Goal: Task Accomplishment & Management: Use online tool/utility

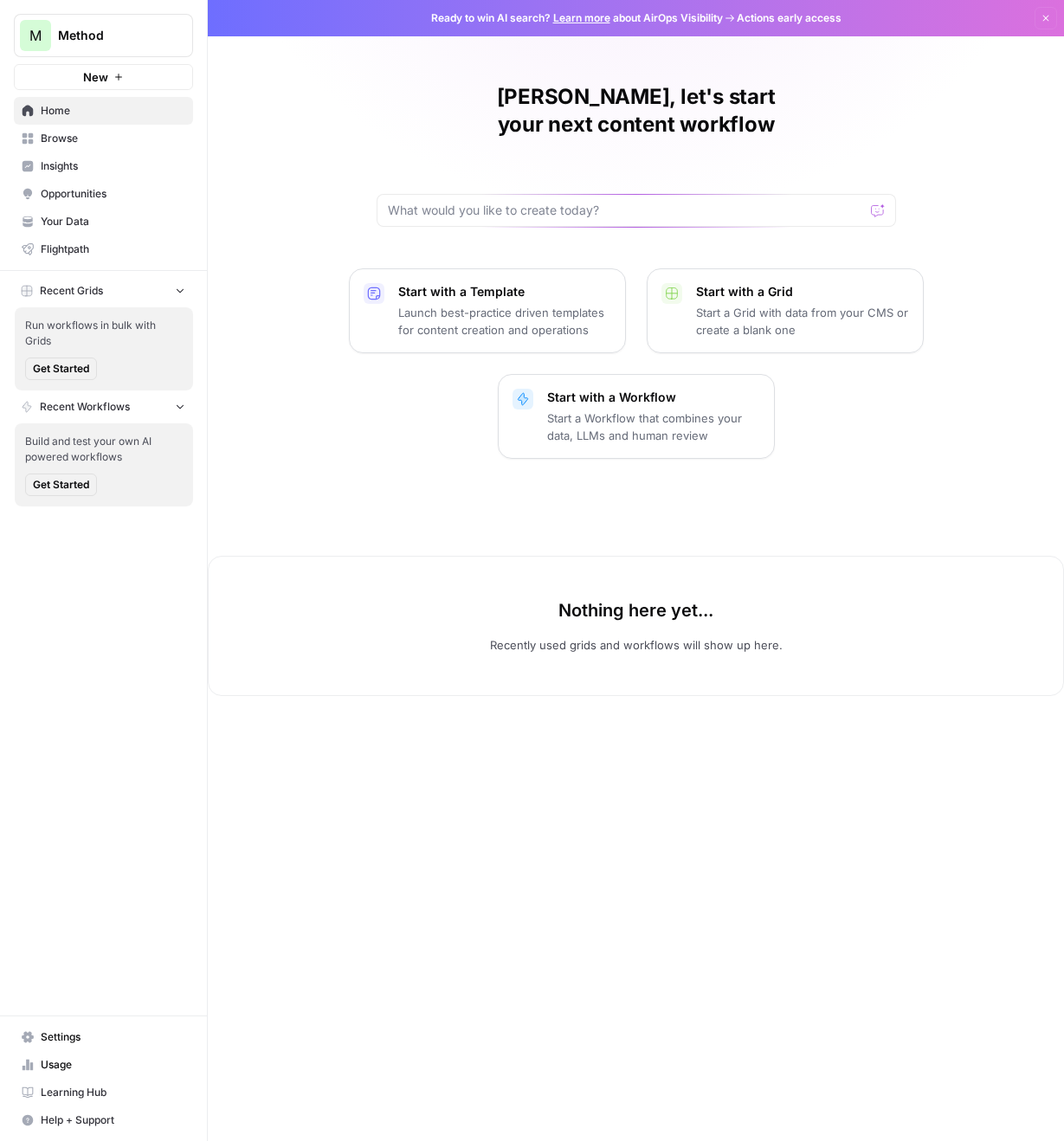
click at [92, 136] on span "Browse" at bounding box center [112, 138] width 144 height 15
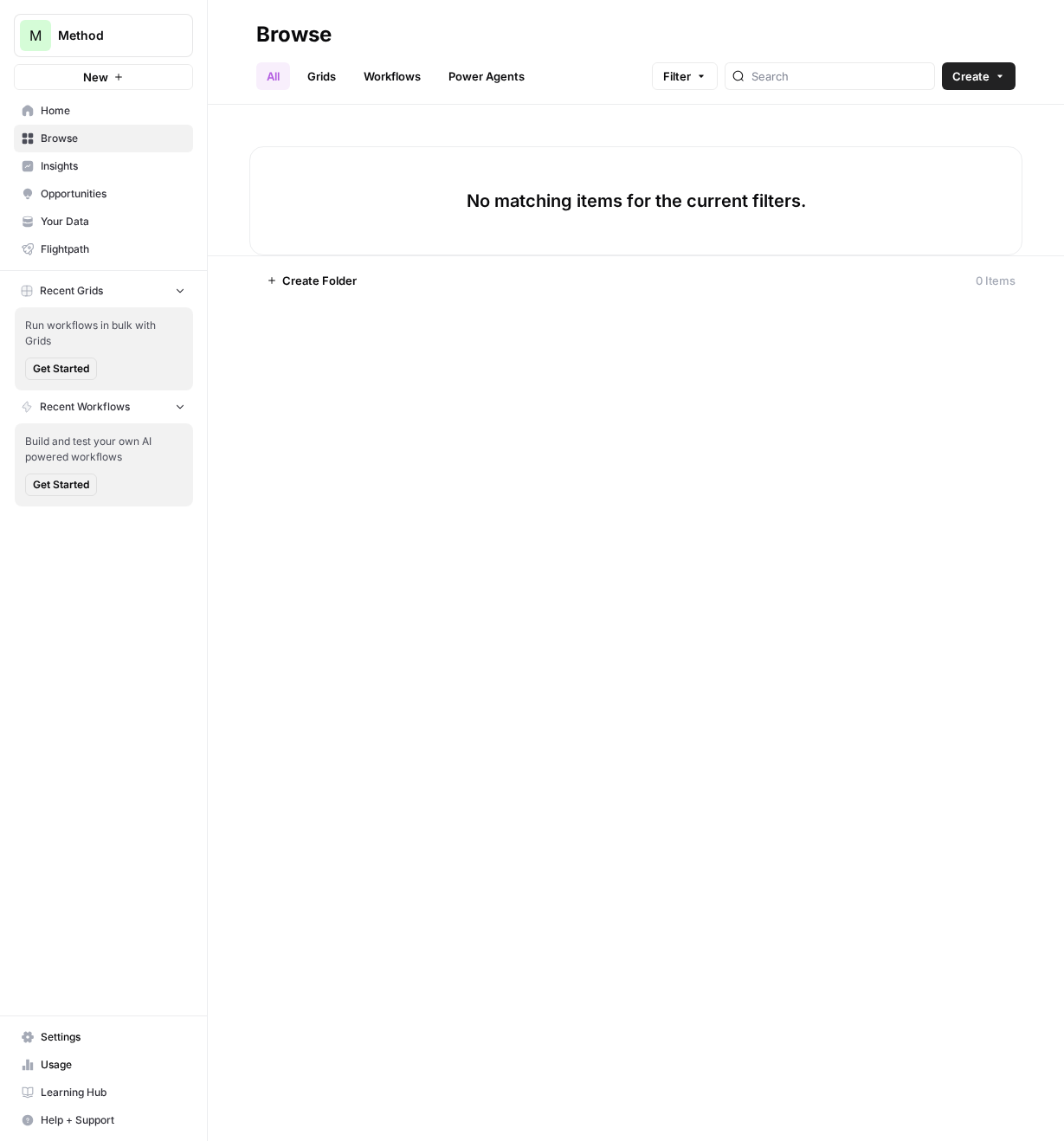
click at [86, 162] on span "Insights" at bounding box center [112, 166] width 144 height 15
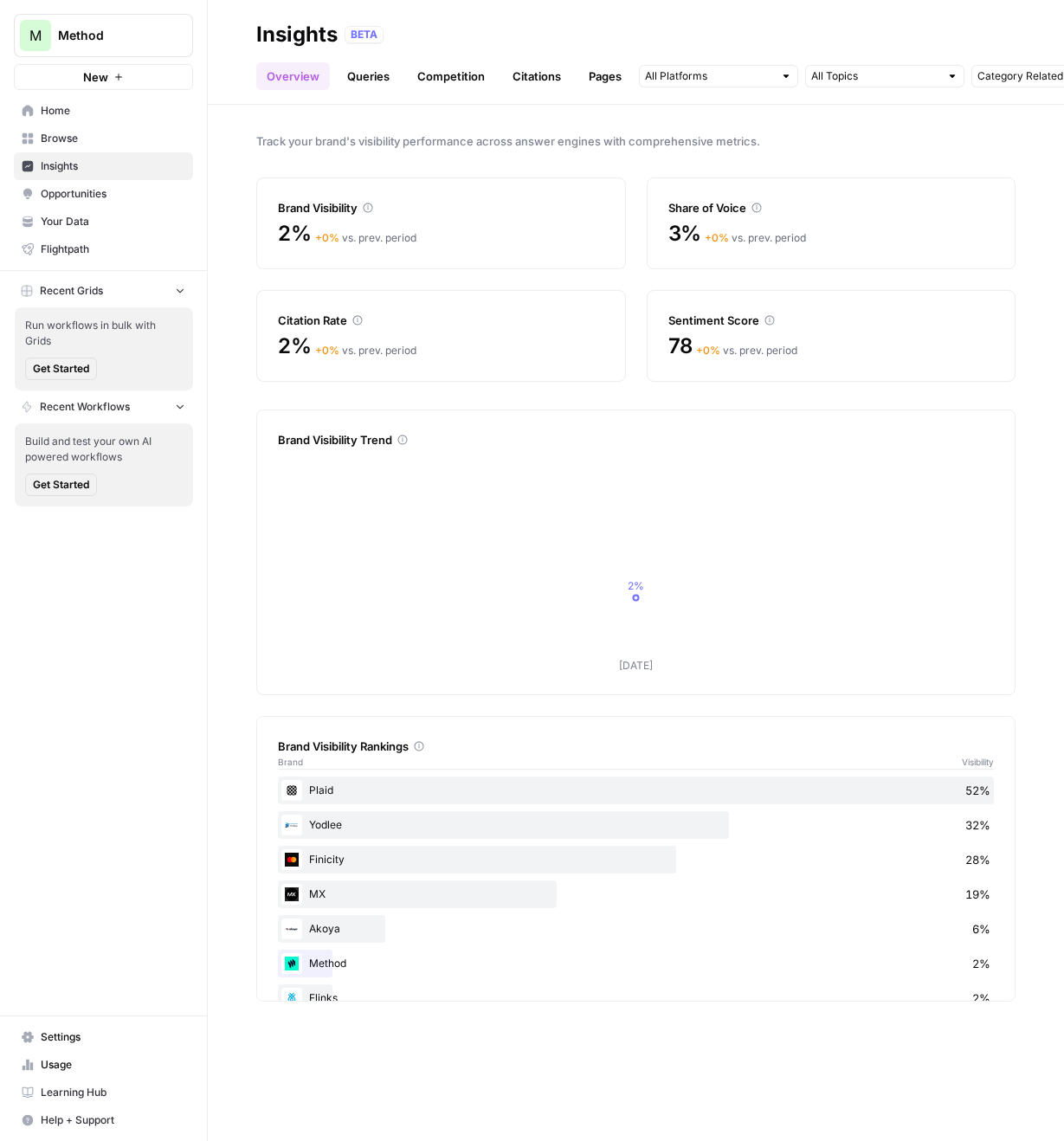
click at [395, 84] on link "Queries" at bounding box center [368, 75] width 63 height 28
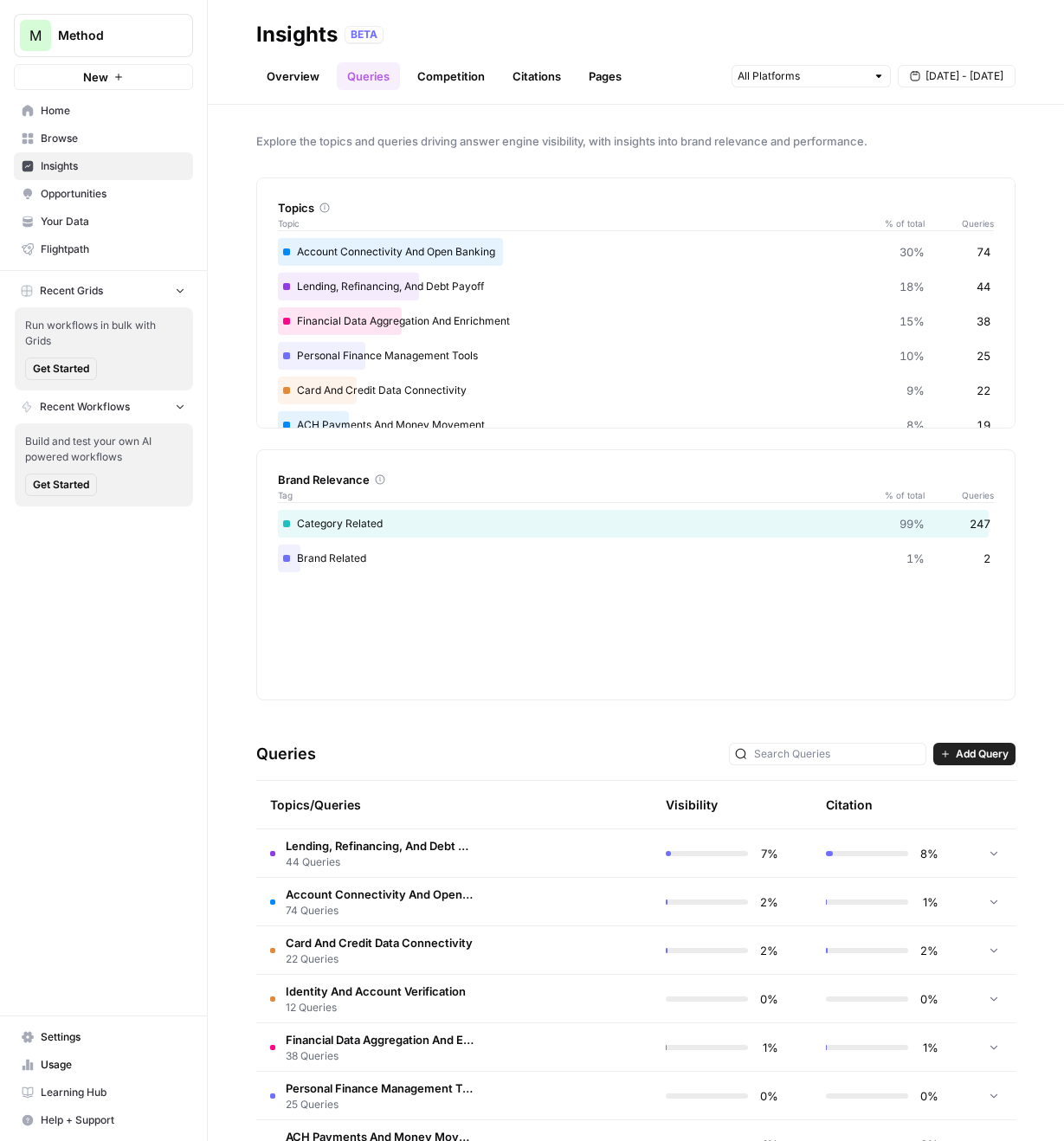
click at [454, 77] on link "Competition" at bounding box center [450, 75] width 88 height 28
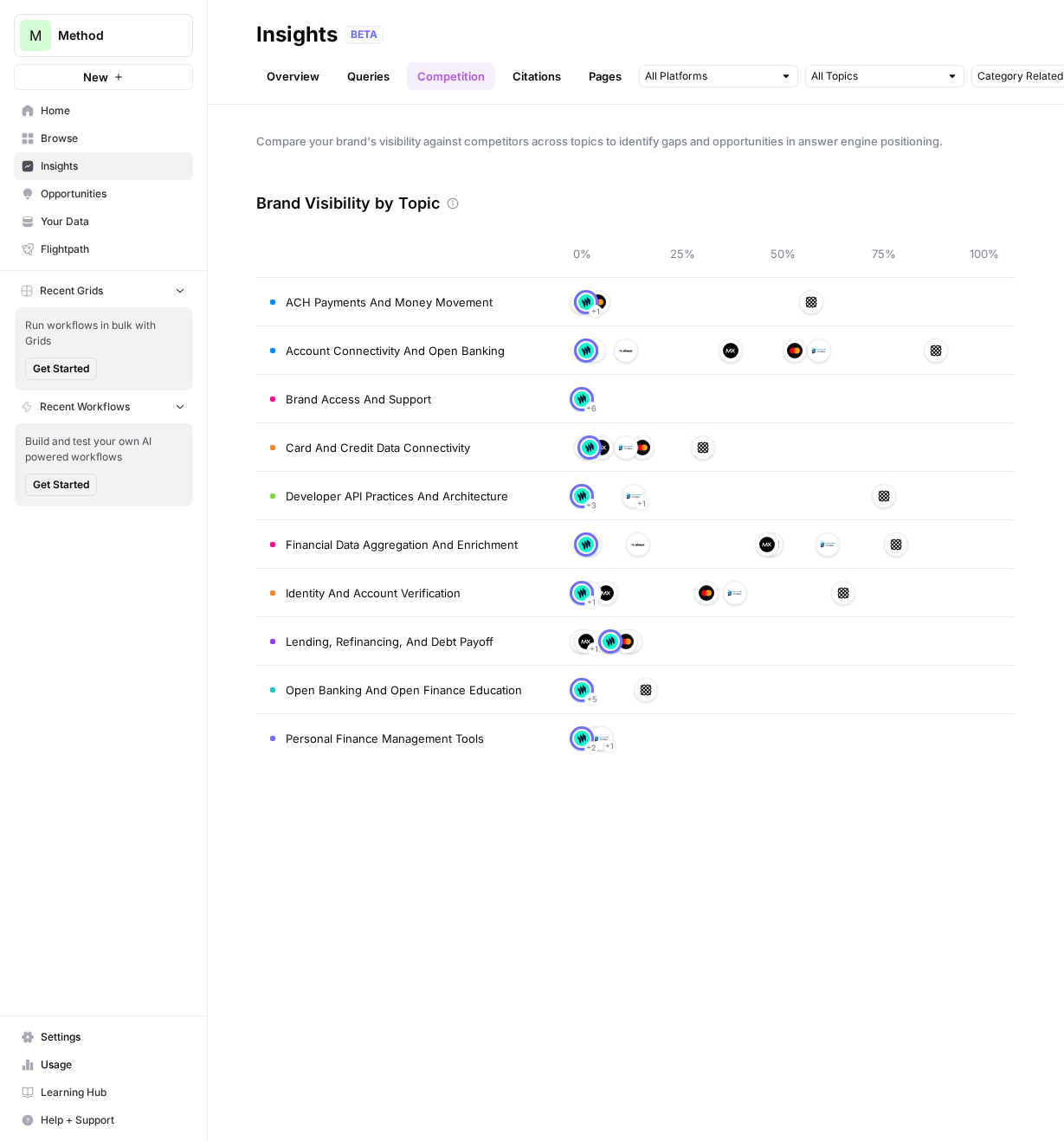
click at [135, 192] on span "Opportunities" at bounding box center [112, 194] width 144 height 15
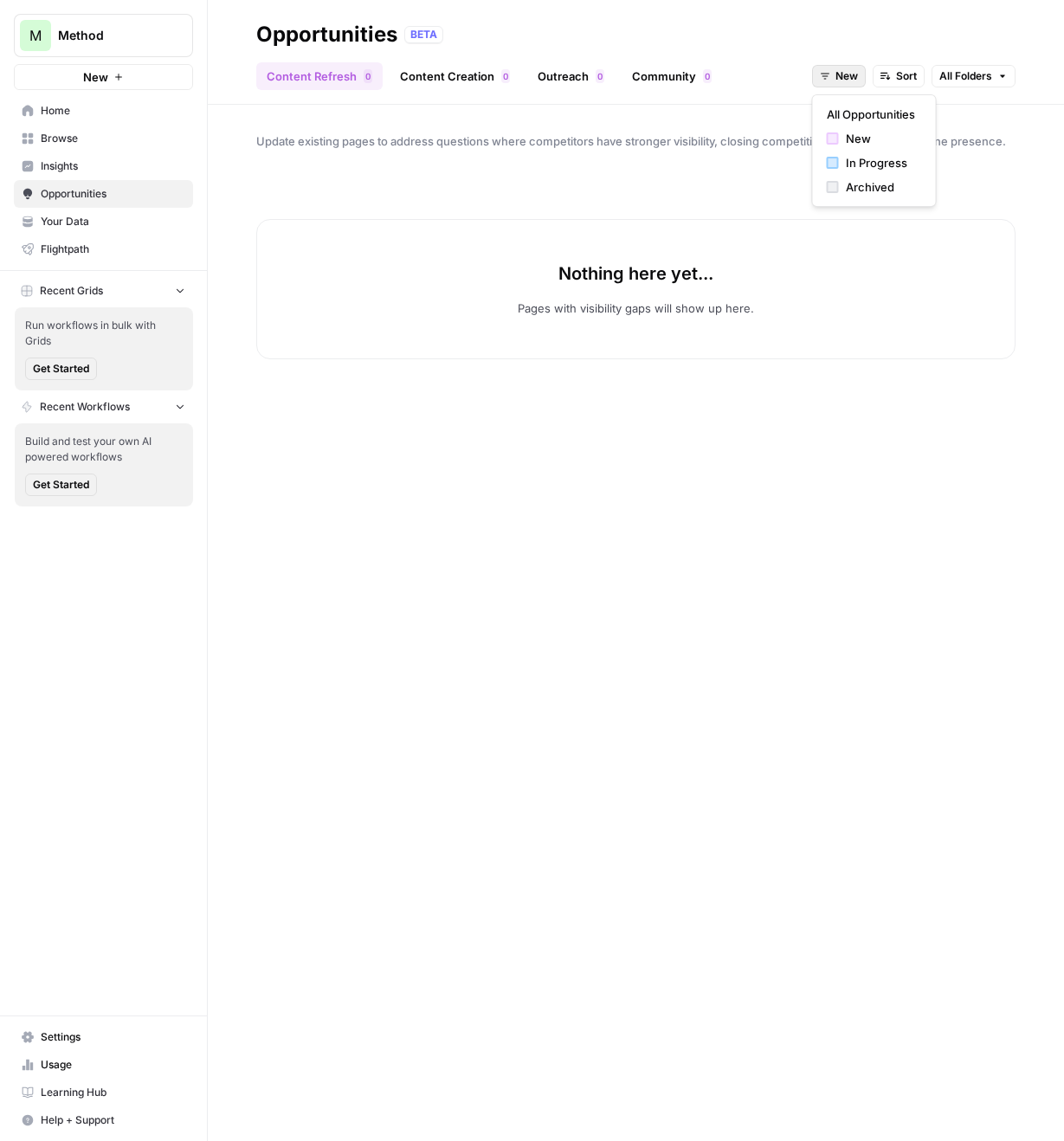
click at [857, 77] on button "New" at bounding box center [838, 75] width 53 height 22
click at [859, 119] on span "All Opportunities" at bounding box center [870, 114] width 88 height 17
click at [441, 87] on link "Content Creation 0" at bounding box center [454, 75] width 131 height 28
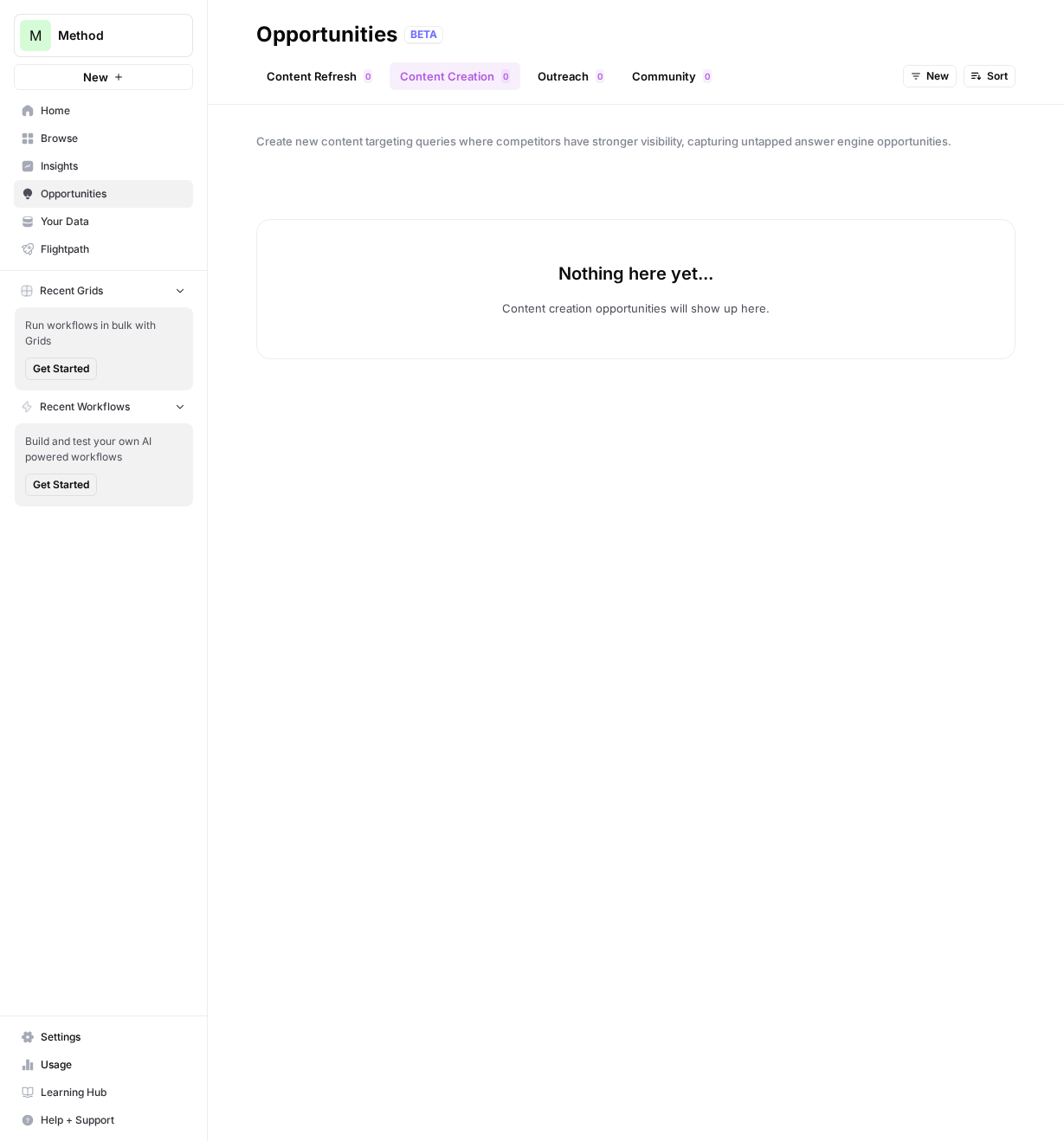
click at [574, 86] on link "Outreach 0" at bounding box center [571, 75] width 87 height 28
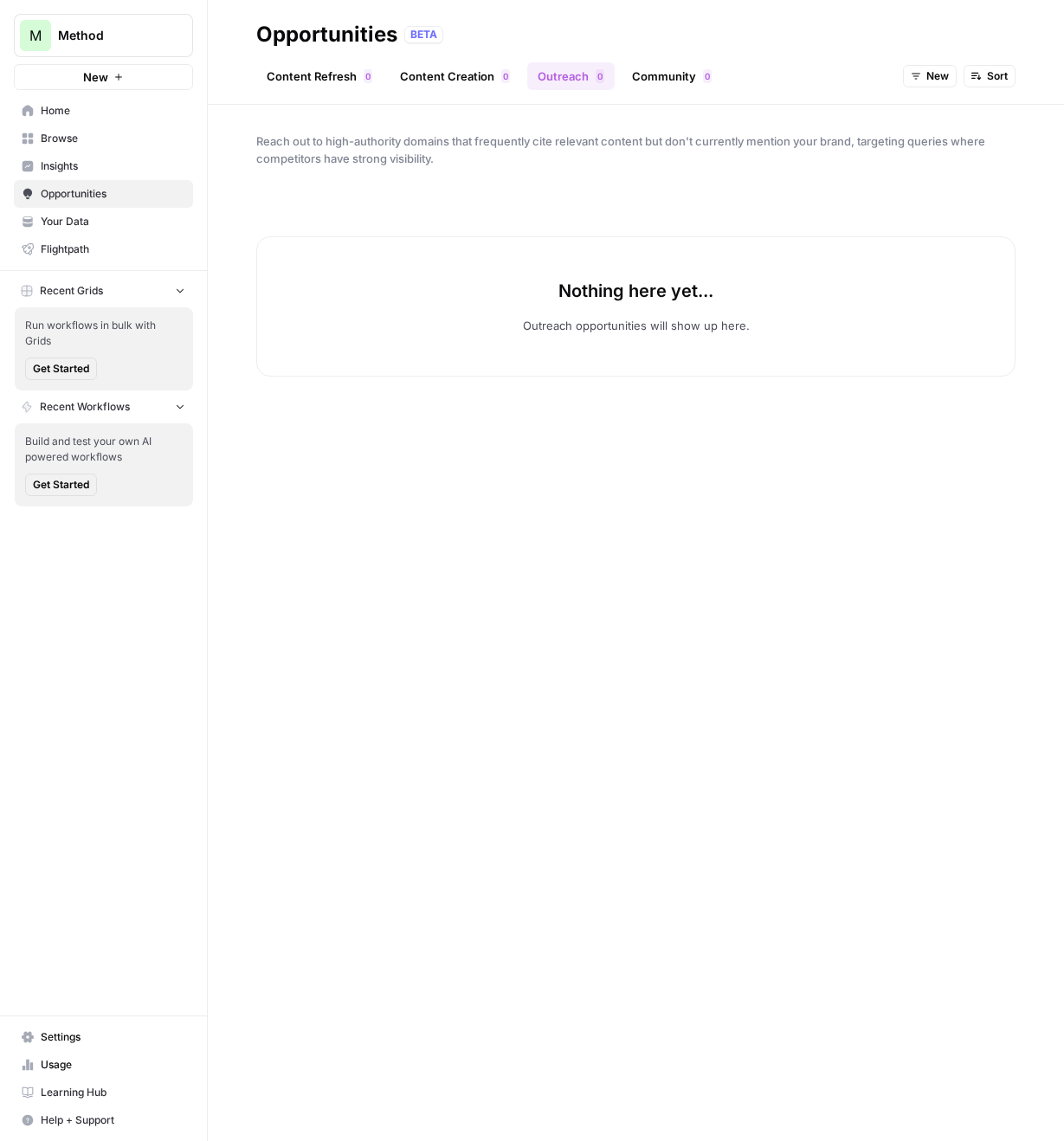
click at [684, 70] on link "Community 0" at bounding box center [672, 75] width 101 height 28
click at [340, 64] on link "Content Refresh 0" at bounding box center [319, 75] width 127 height 28
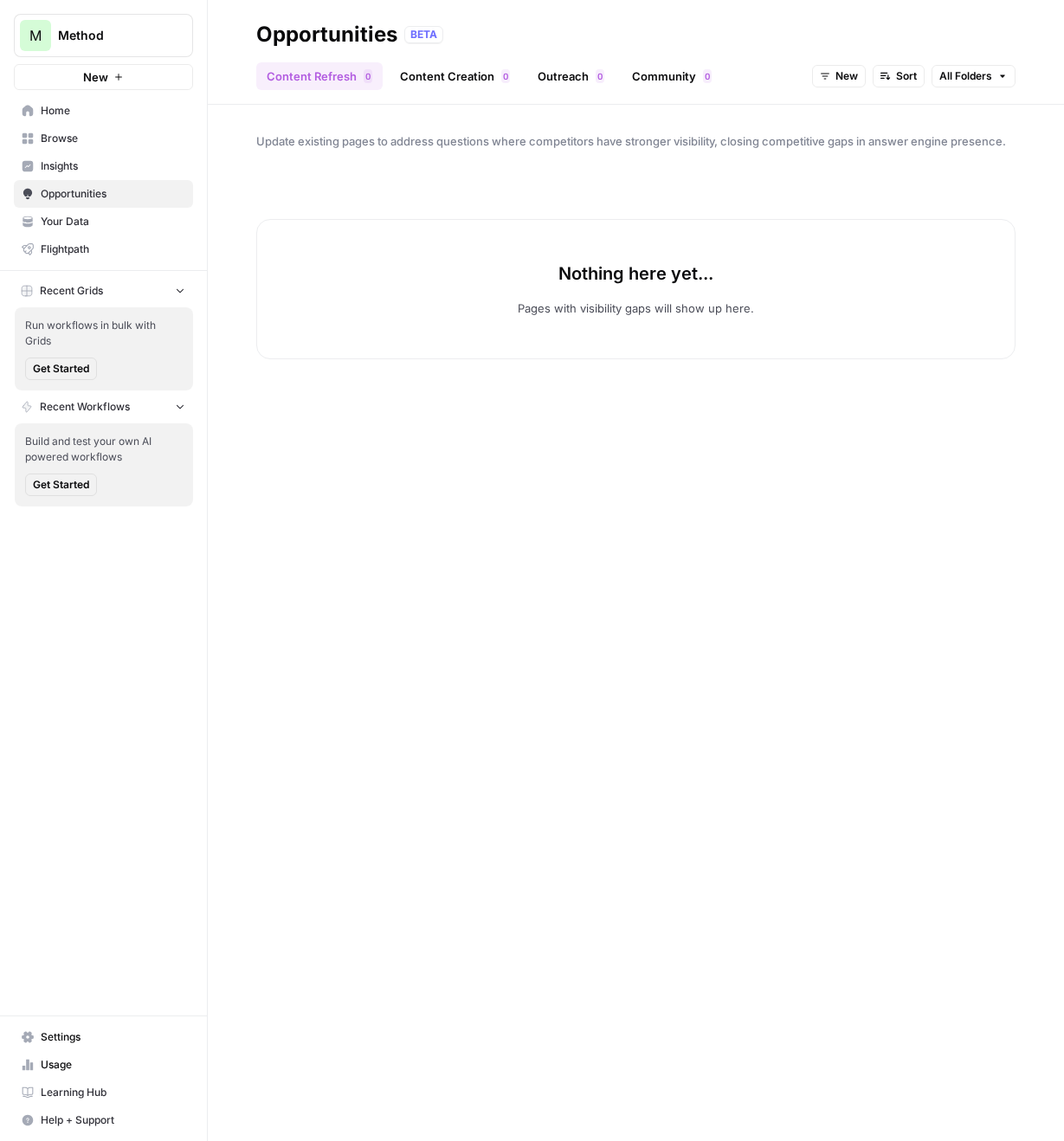
click at [136, 157] on link "Insights" at bounding box center [103, 165] width 179 height 28
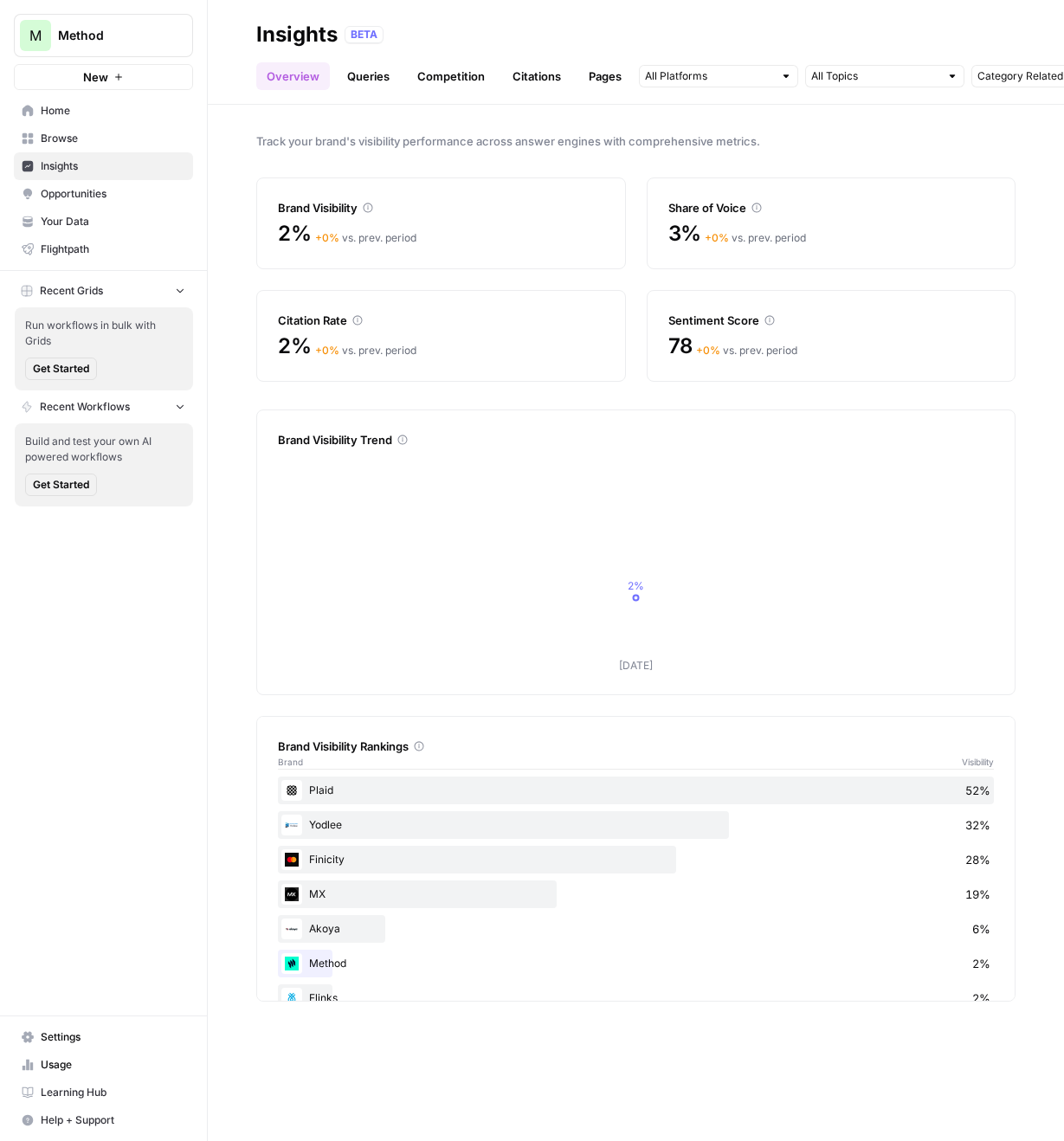
click at [110, 72] on button "New" at bounding box center [103, 76] width 179 height 26
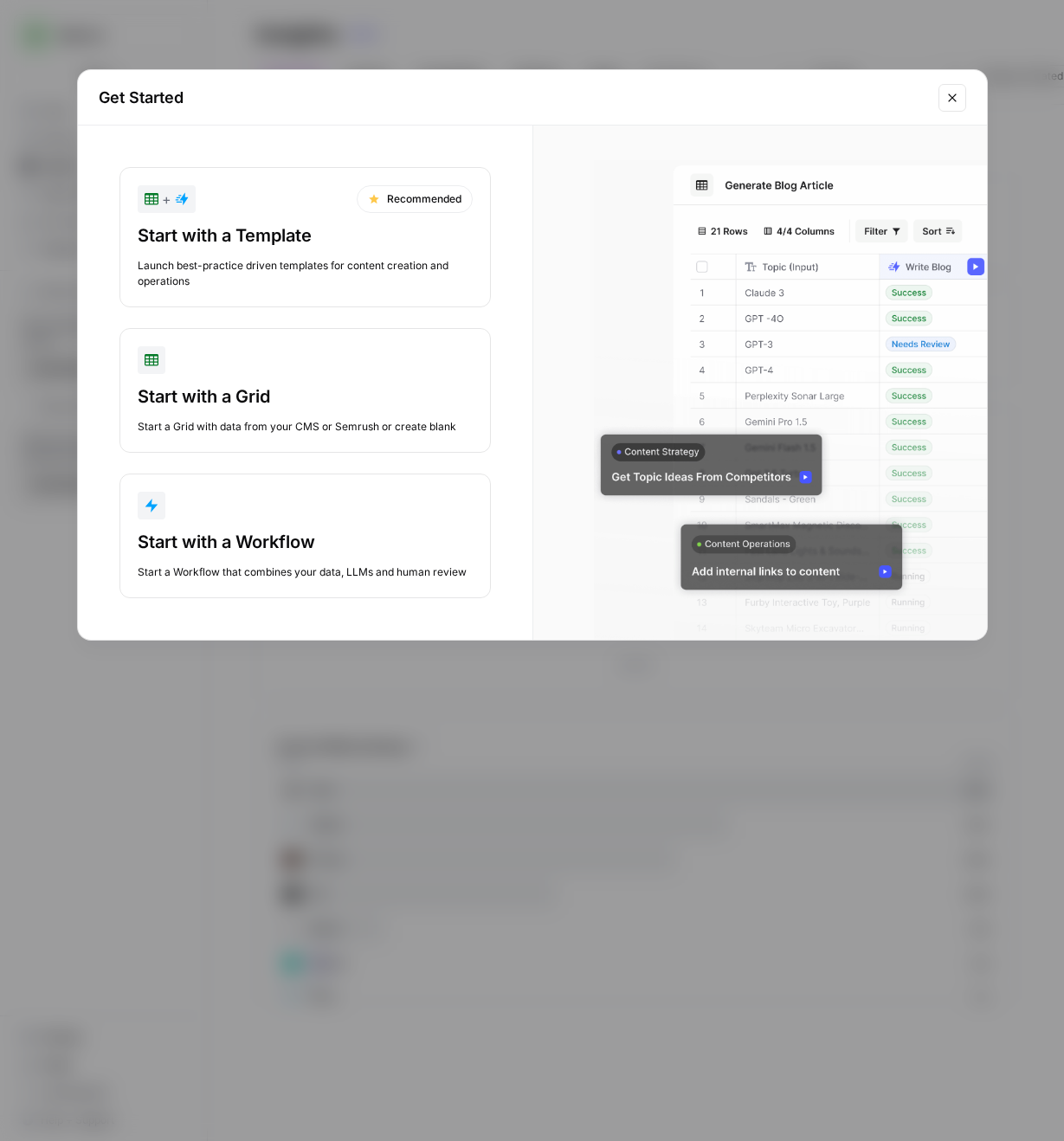
click at [298, 266] on div "Launch best-practice driven templates for content creation and operations" at bounding box center [305, 273] width 335 height 31
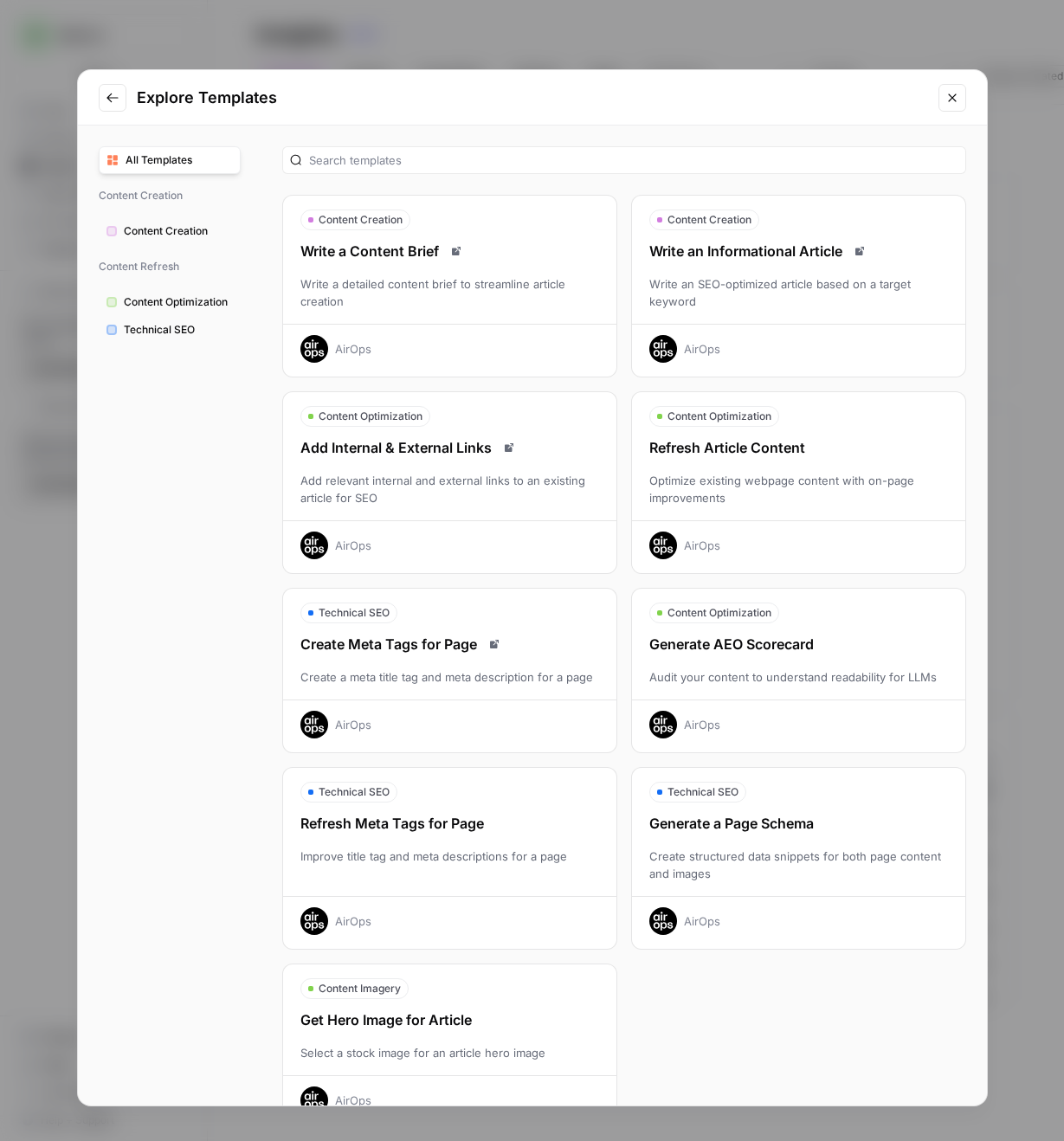
click at [749, 290] on div "Write an SEO-optimized article based on a target keyword" at bounding box center [799, 292] width 333 height 35
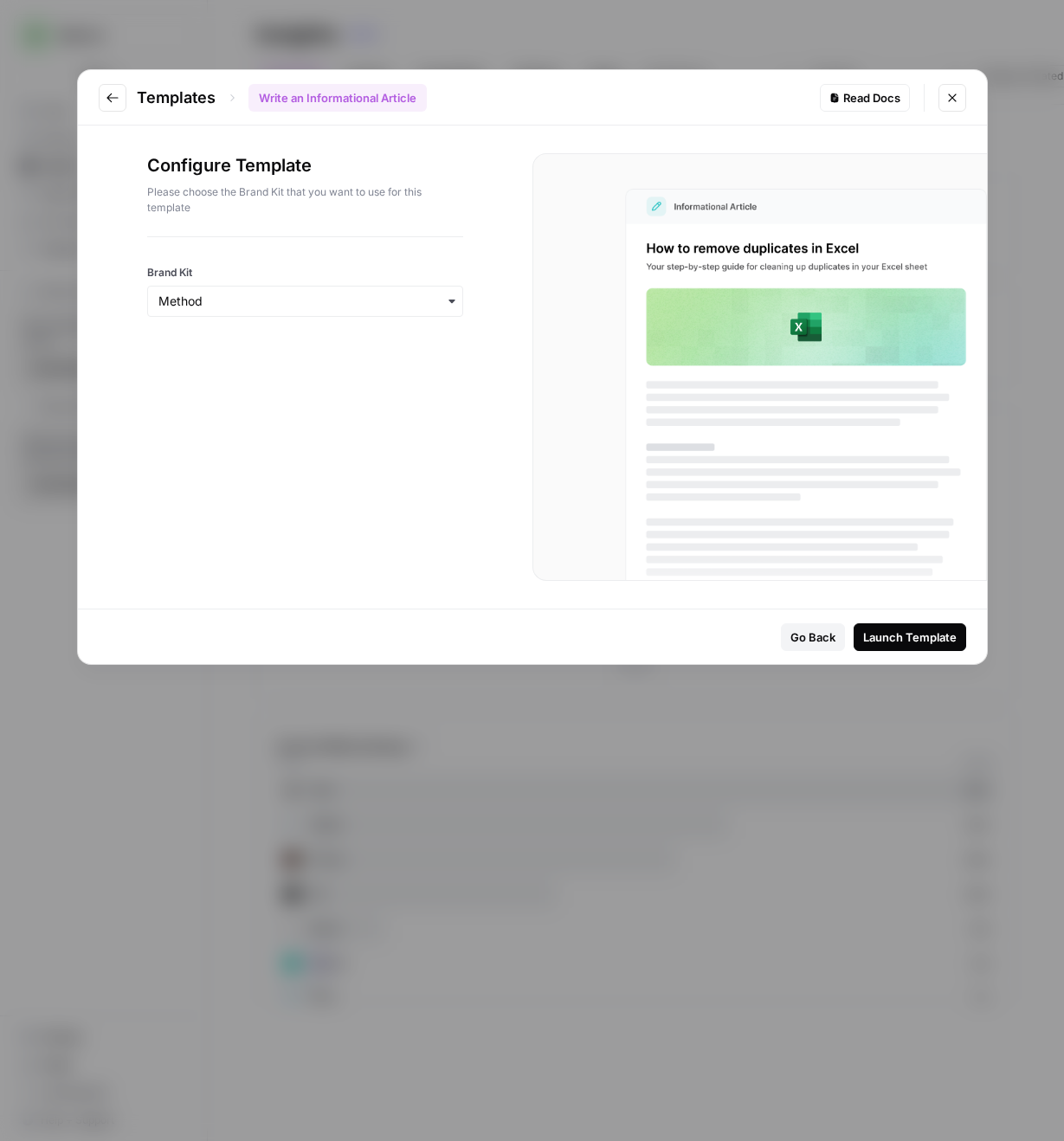
click at [880, 650] on button "Launch Template" at bounding box center [910, 637] width 112 height 28
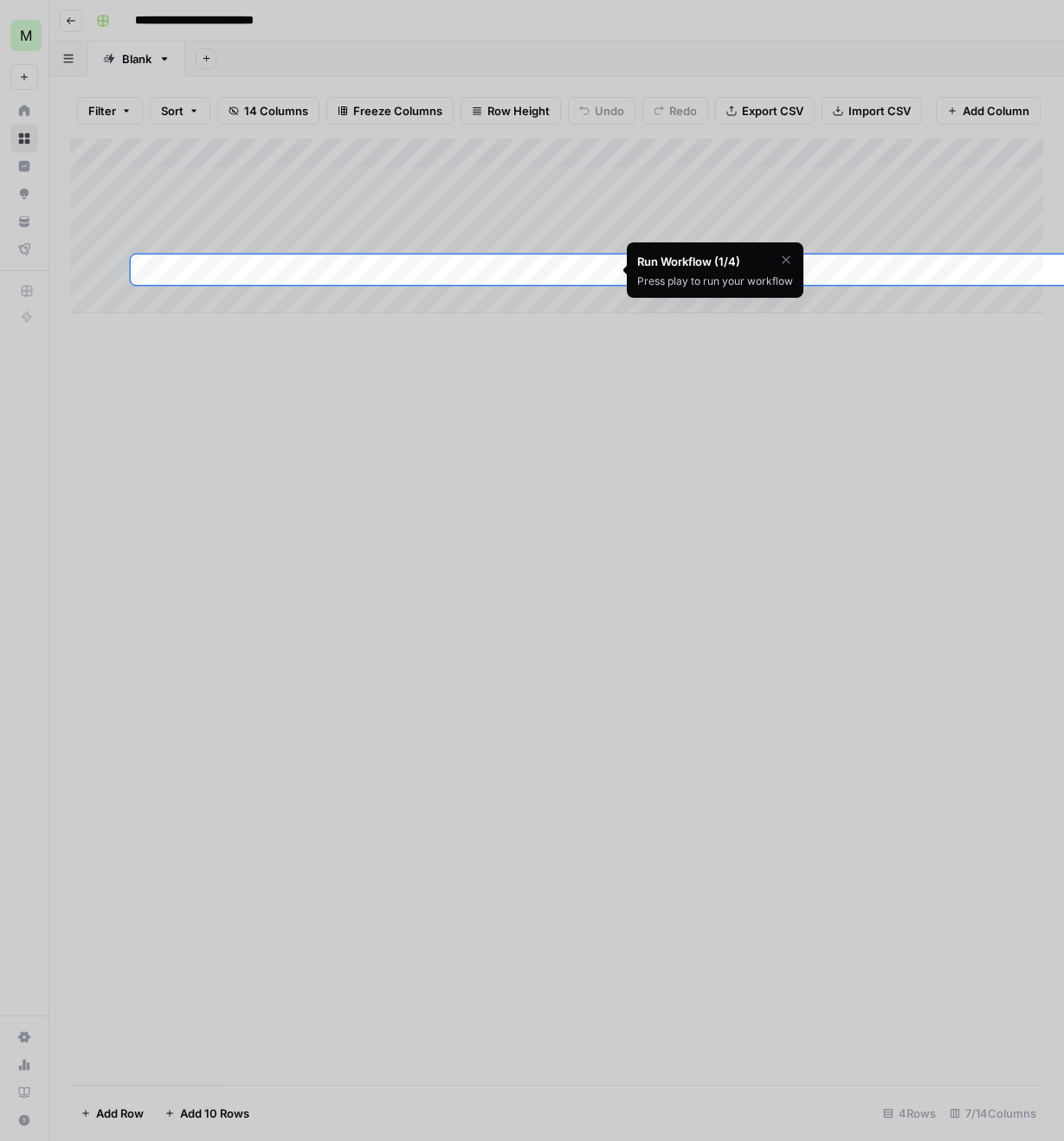
click at [787, 255] on icon "button" at bounding box center [786, 259] width 14 height 14
click at [747, 307] on span "Skip Tutorial" at bounding box center [741, 303] width 54 height 14
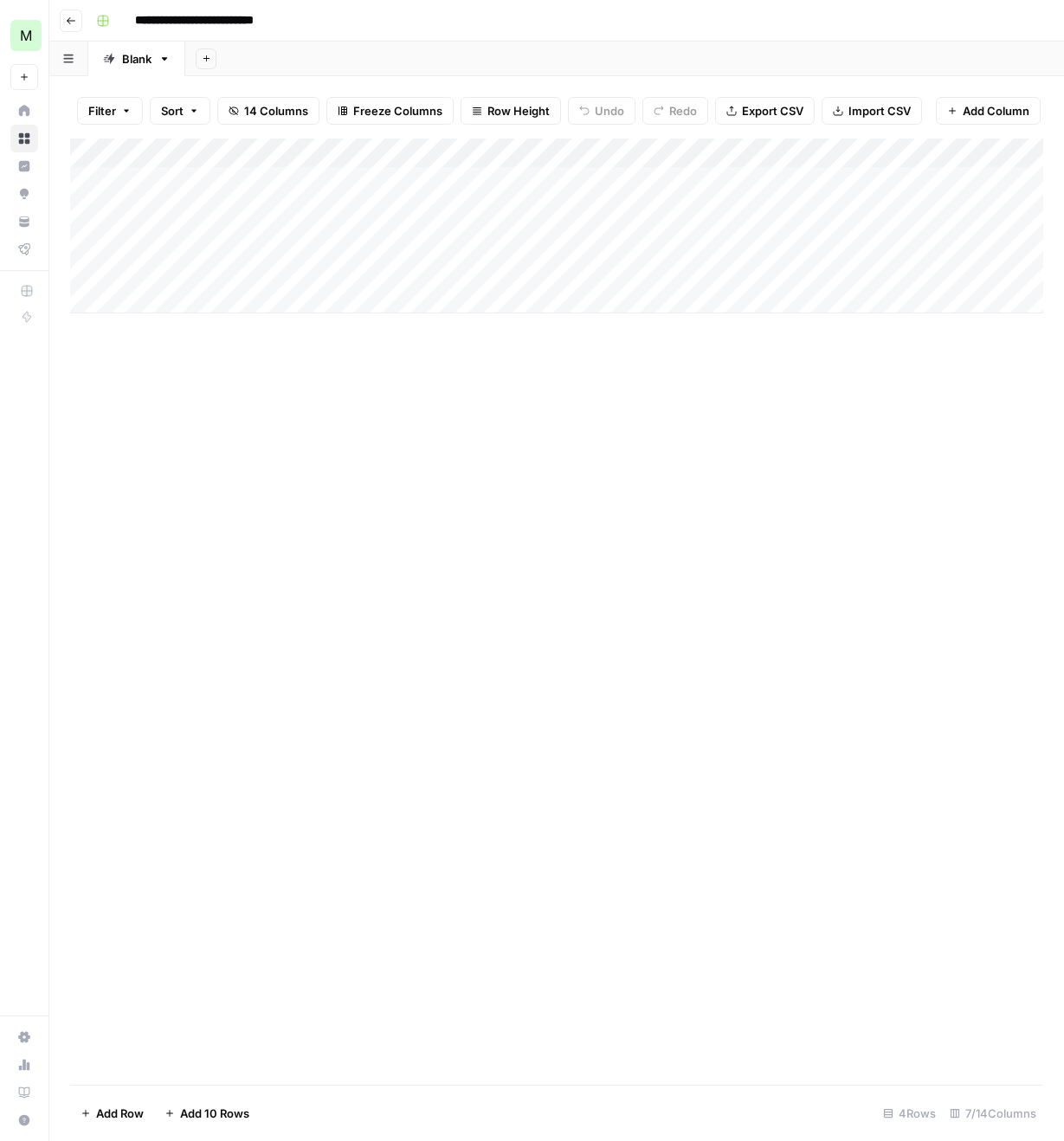
click at [488, 177] on div "Add Column" at bounding box center [556, 225] width 973 height 175
click at [250, 185] on div "Add Column" at bounding box center [556, 225] width 973 height 175
click at [488, 345] on div "Add Column" at bounding box center [556, 611] width 973 height 946
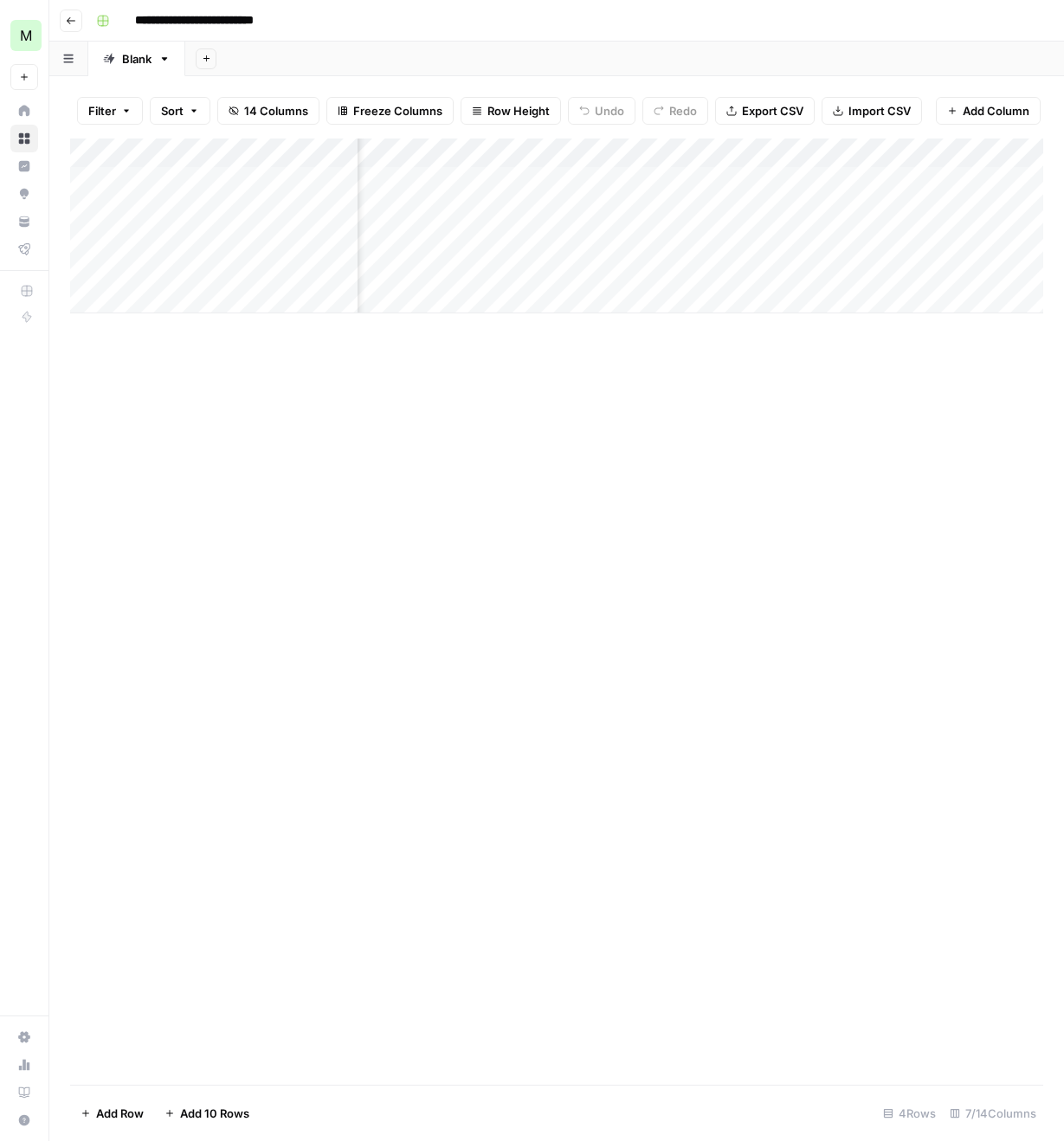
scroll to position [0, 0]
click at [488, 212] on div "Add Column" at bounding box center [556, 225] width 973 height 175
click at [605, 178] on div "Add Column" at bounding box center [556, 225] width 973 height 175
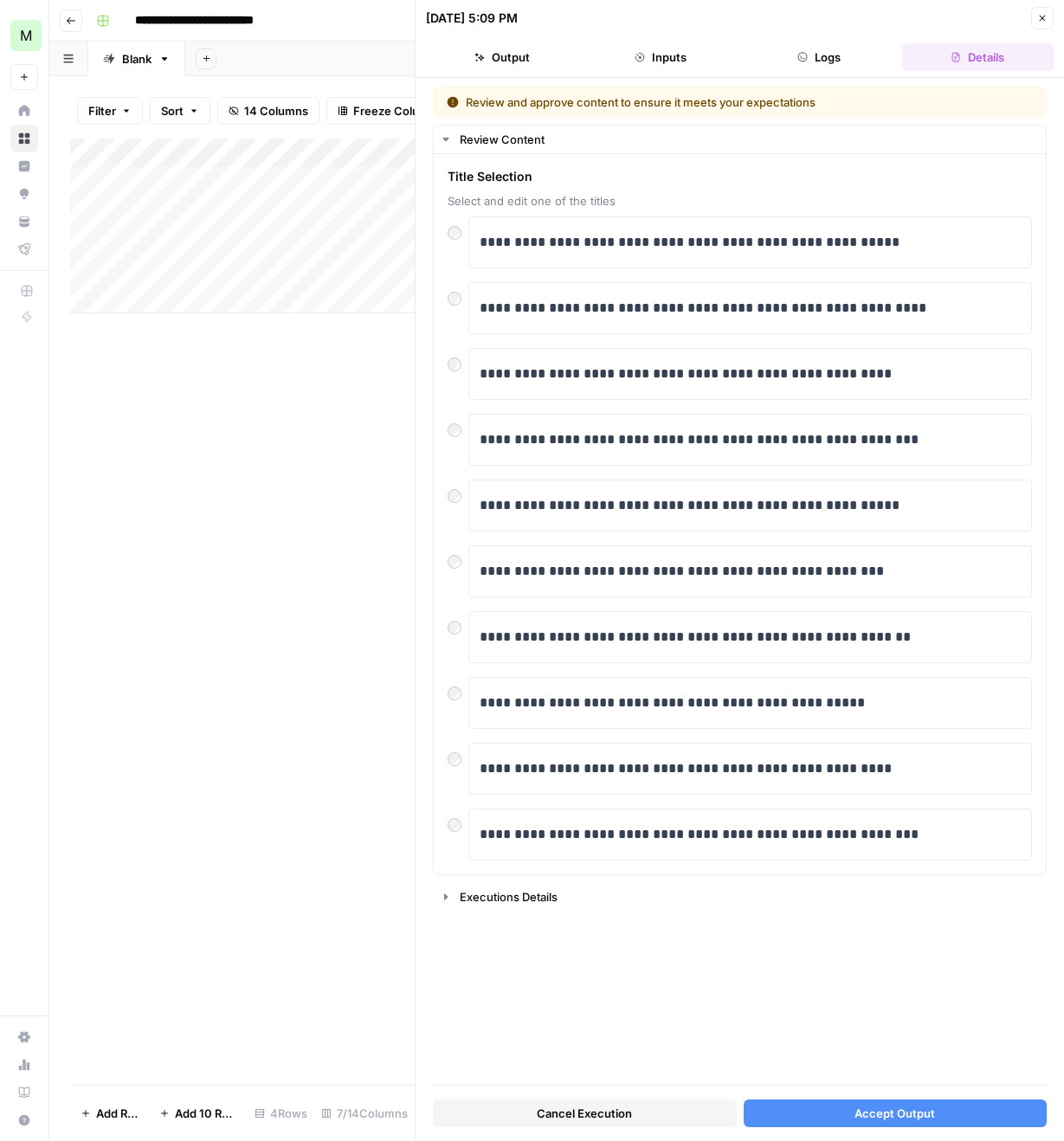
click at [868, 1101] on button "Accept Output" at bounding box center [896, 1113] width 304 height 28
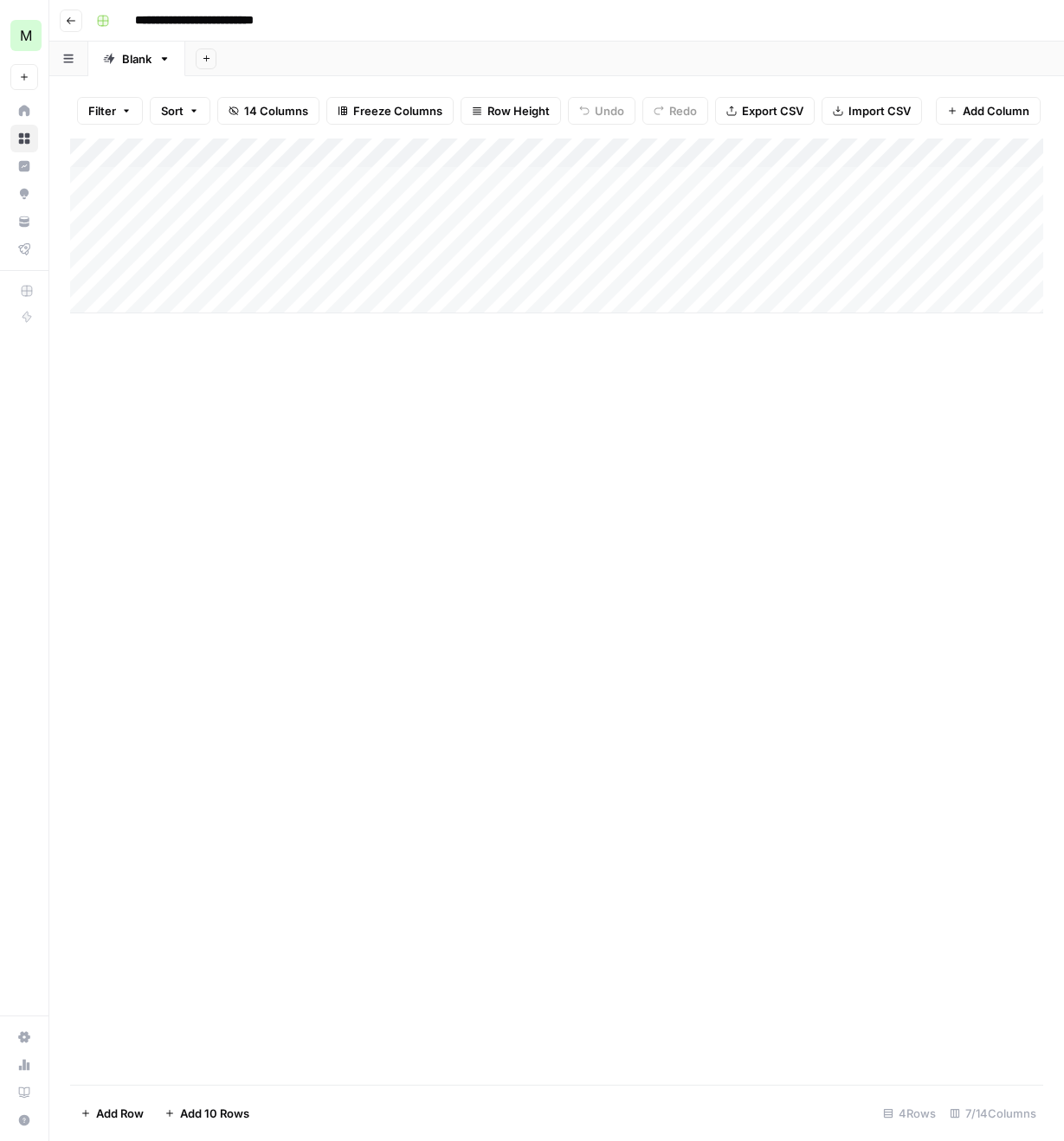
click at [688, 229] on div "Add Column" at bounding box center [556, 225] width 973 height 175
click at [728, 201] on div "Add Column" at bounding box center [556, 225] width 973 height 175
click at [723, 184] on div "Add Column" at bounding box center [556, 225] width 973 height 175
click at [765, 181] on div "Add Column" at bounding box center [556, 225] width 973 height 175
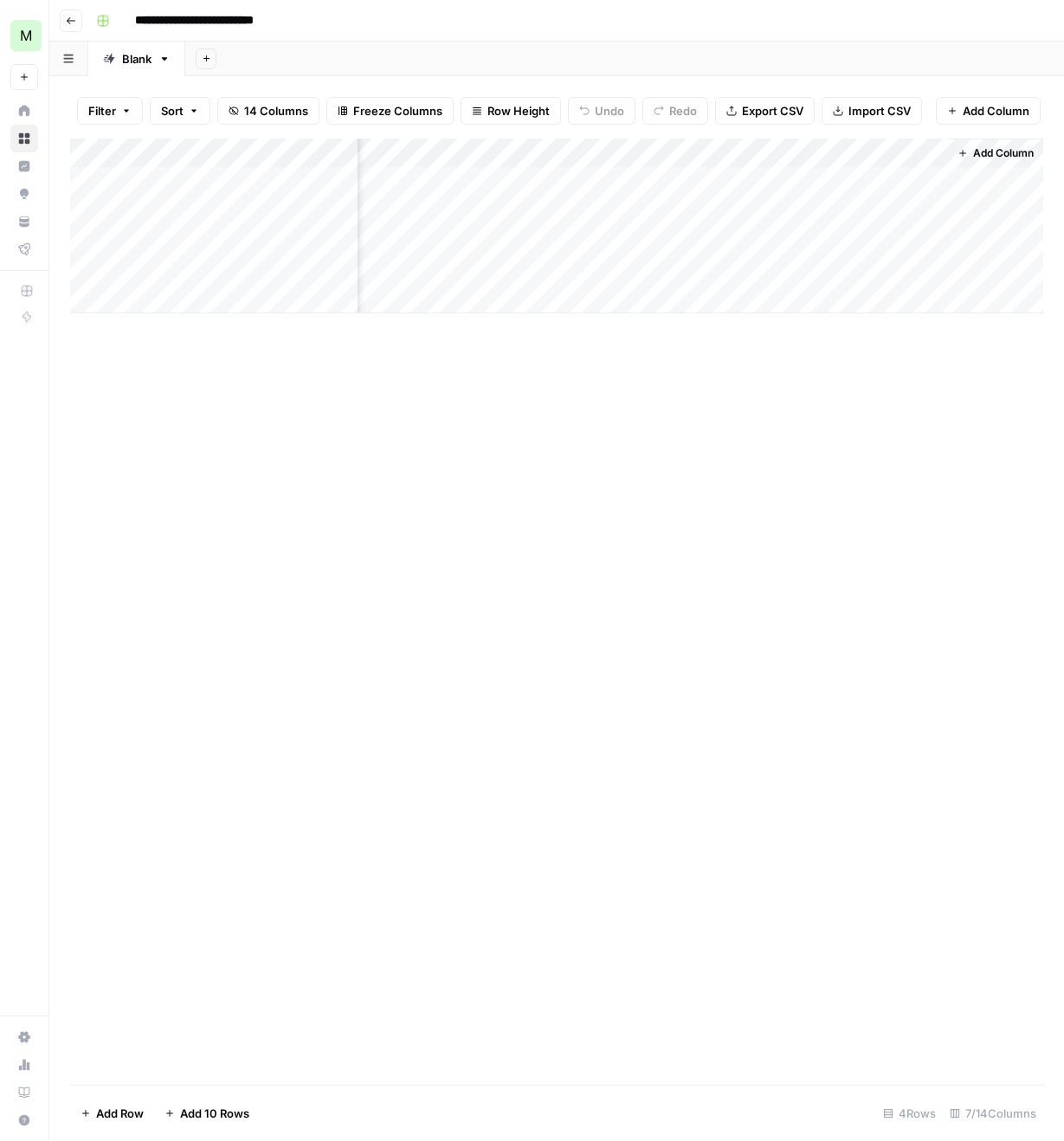
scroll to position [0, 0]
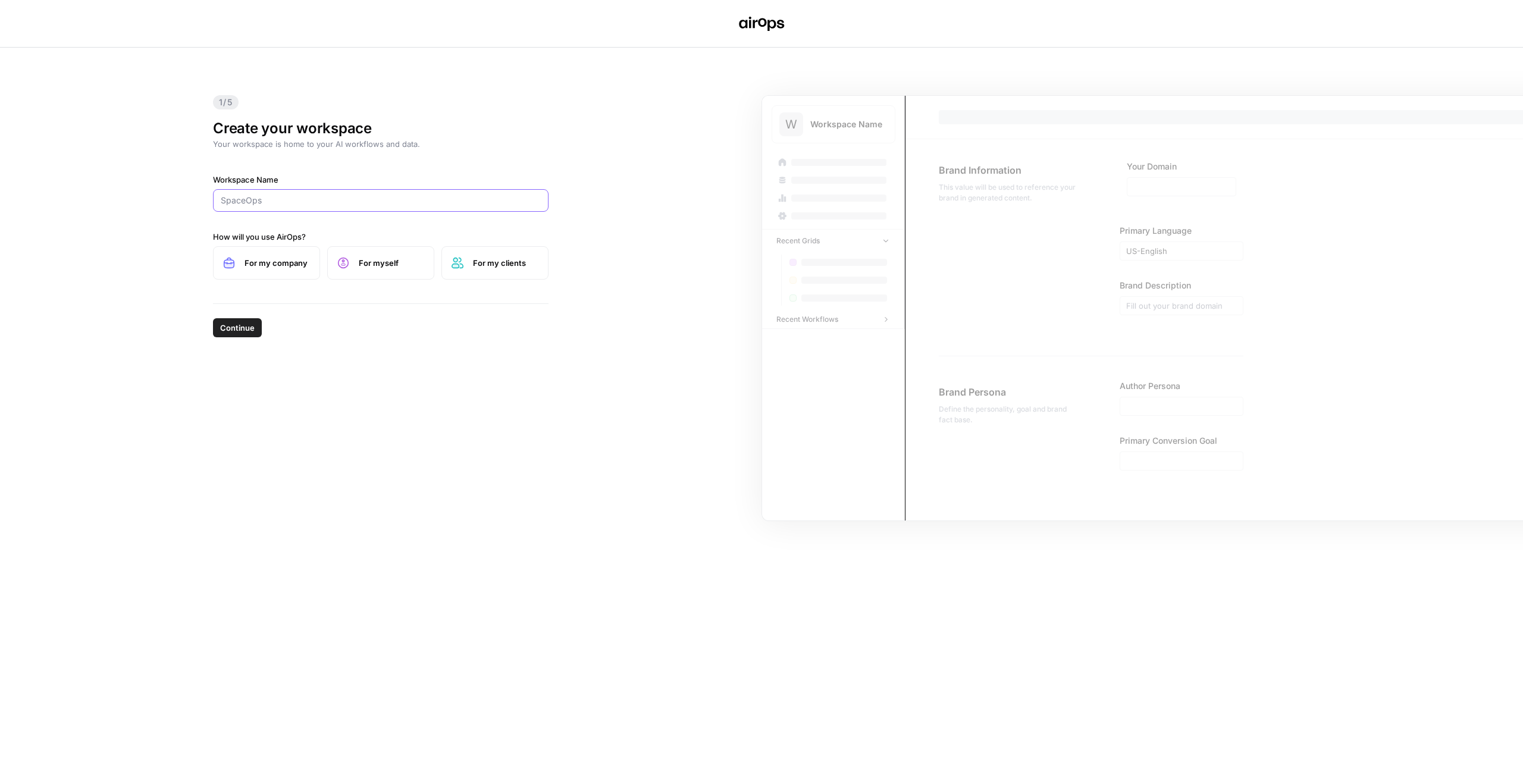
click at [408, 203] on input "Workspace Name" at bounding box center [381, 200] width 320 height 12
paste input "https://www.domo.com/"
type input "https://www.domo.com/"
type input "Domo"
click at [285, 270] on label "For my company" at bounding box center [266, 263] width 107 height 33
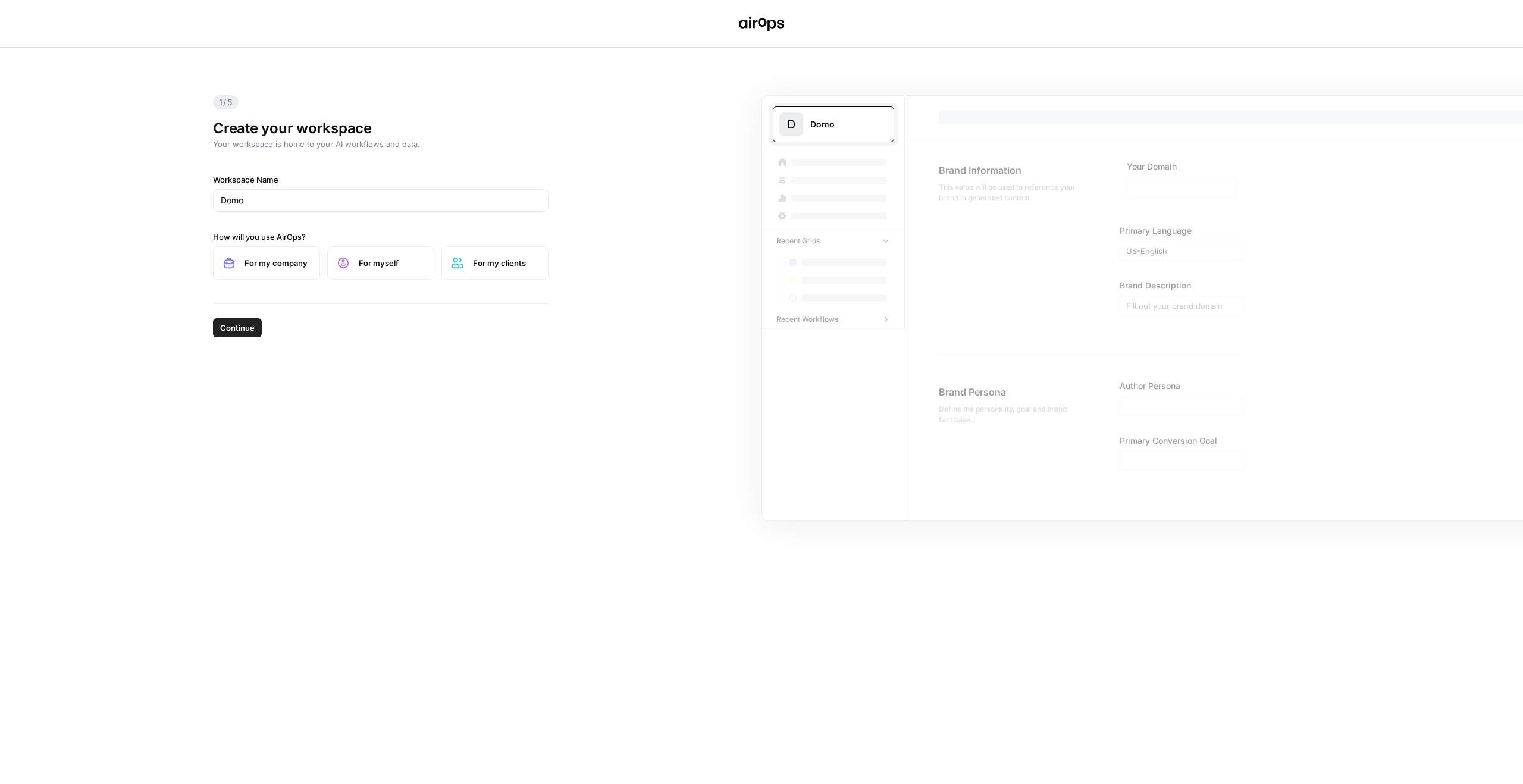
click at [243, 330] on span "Continue" at bounding box center [238, 328] width 35 height 12
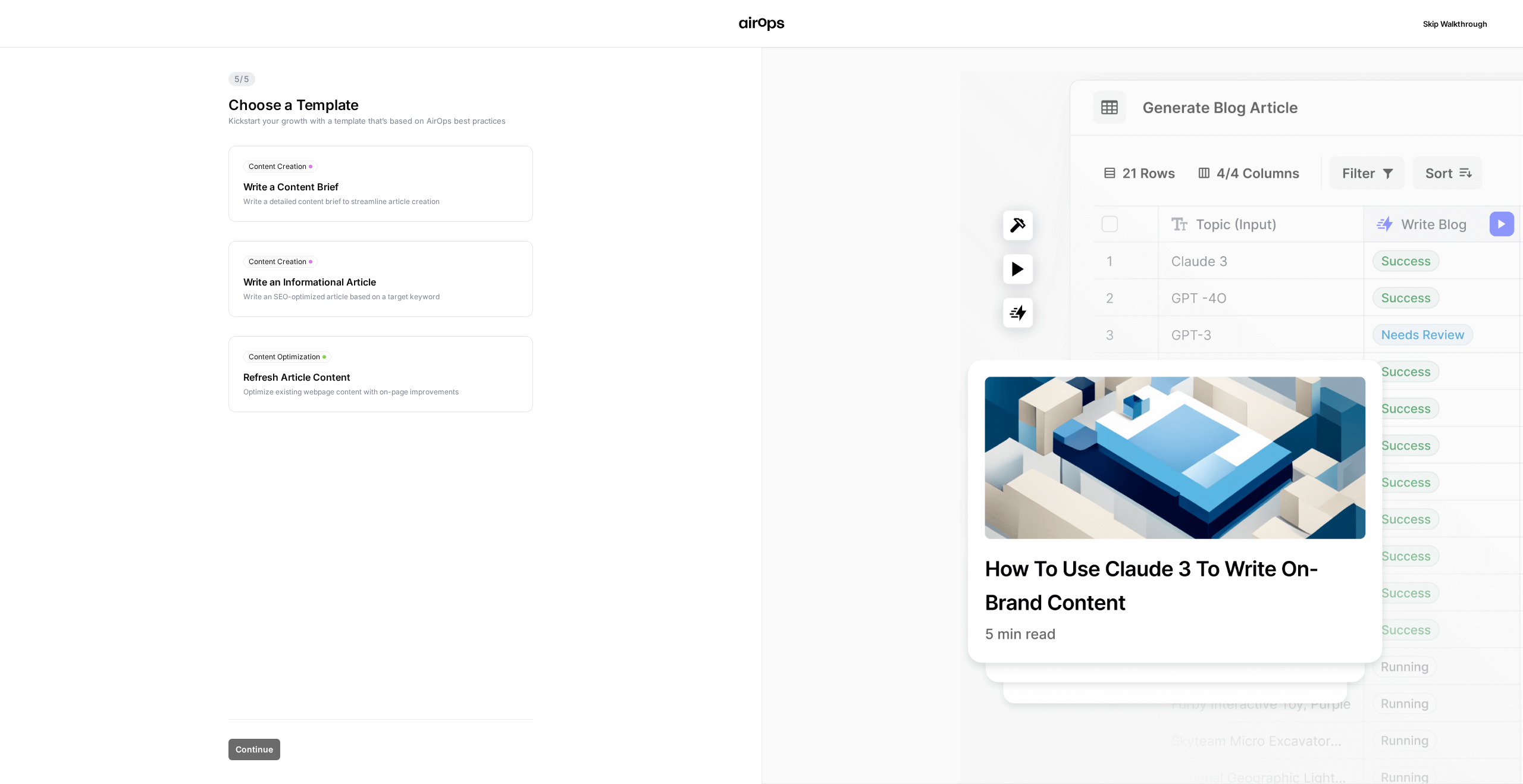
click at [426, 296] on div "Write an SEO-optimized article based on a target keyword" at bounding box center [381, 297] width 275 height 11
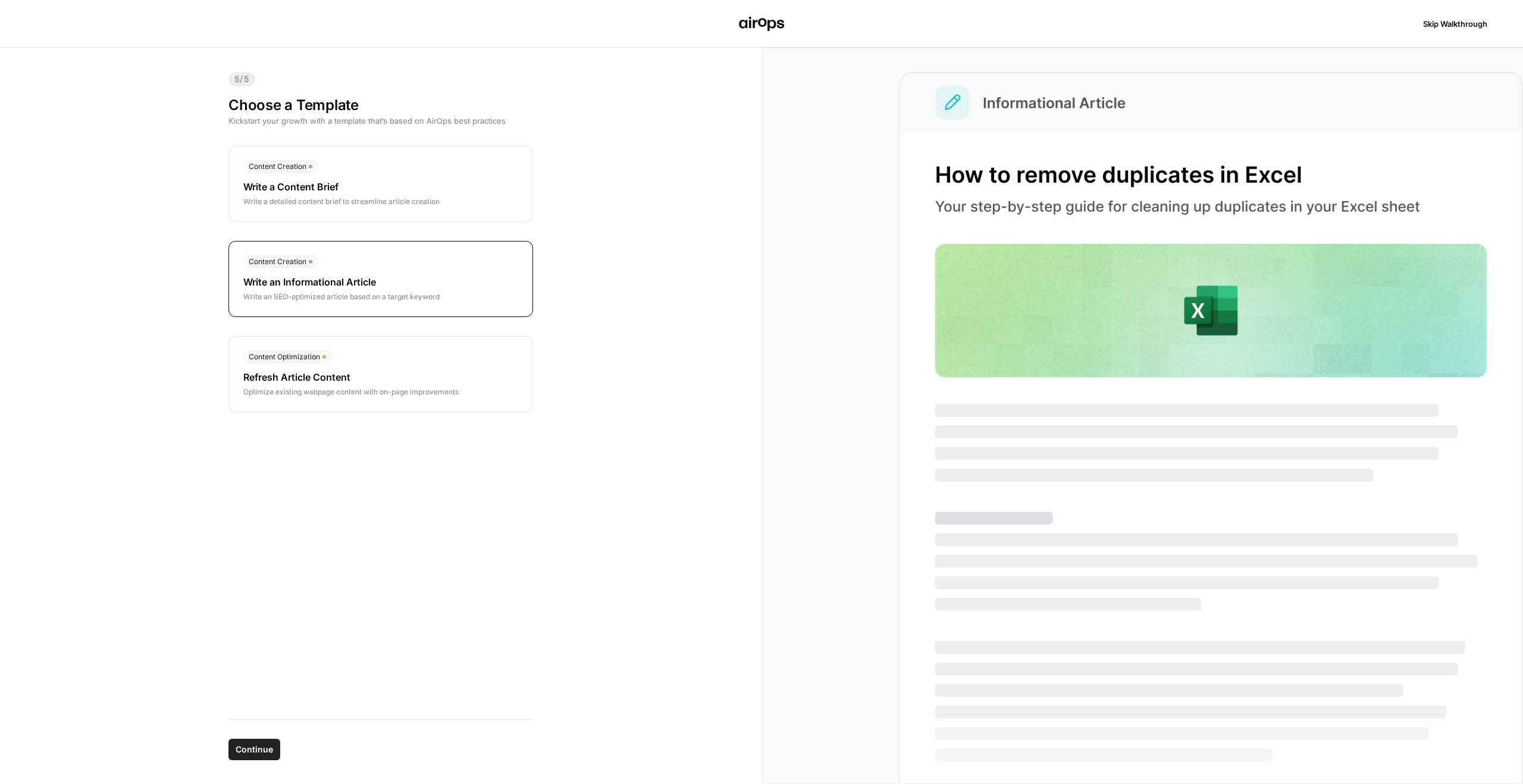
click at [259, 746] on span "Continue" at bounding box center [254, 749] width 37 height 12
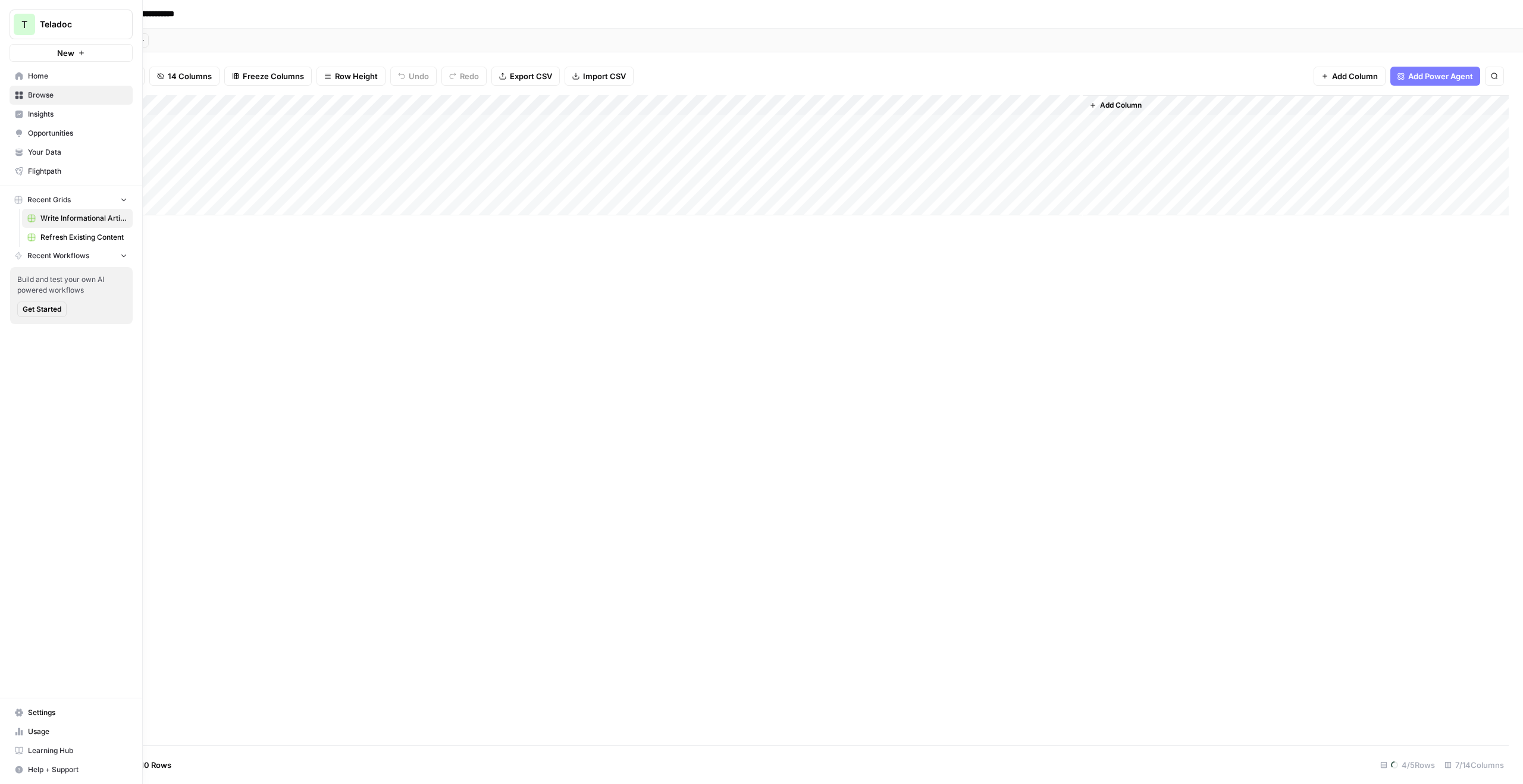
click at [84, 235] on span "Refresh Existing Content" at bounding box center [84, 237] width 87 height 11
click at [83, 20] on span "Teladoc" at bounding box center [76, 25] width 72 height 12
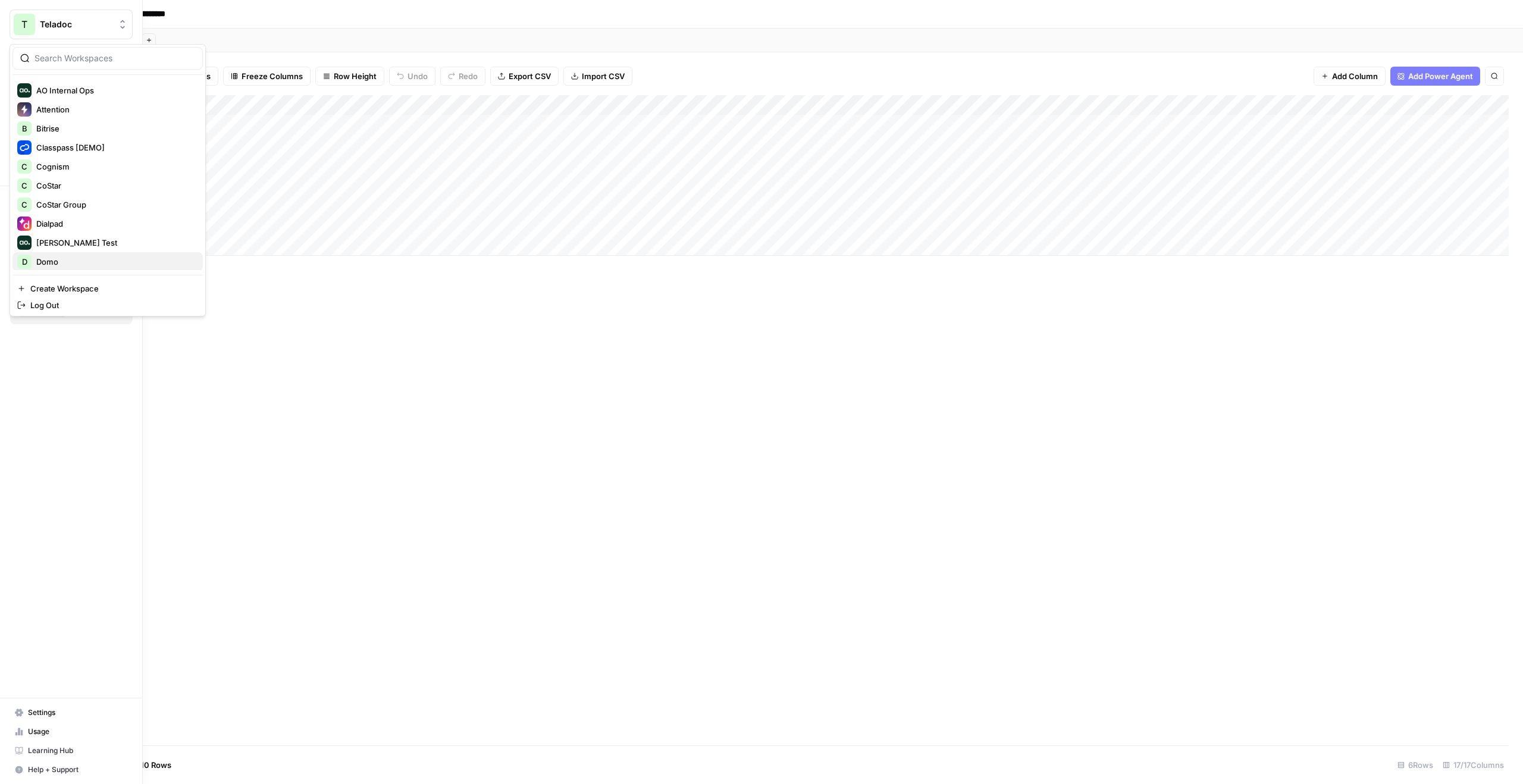
click at [68, 253] on button "D Domo" at bounding box center [108, 261] width 190 height 19
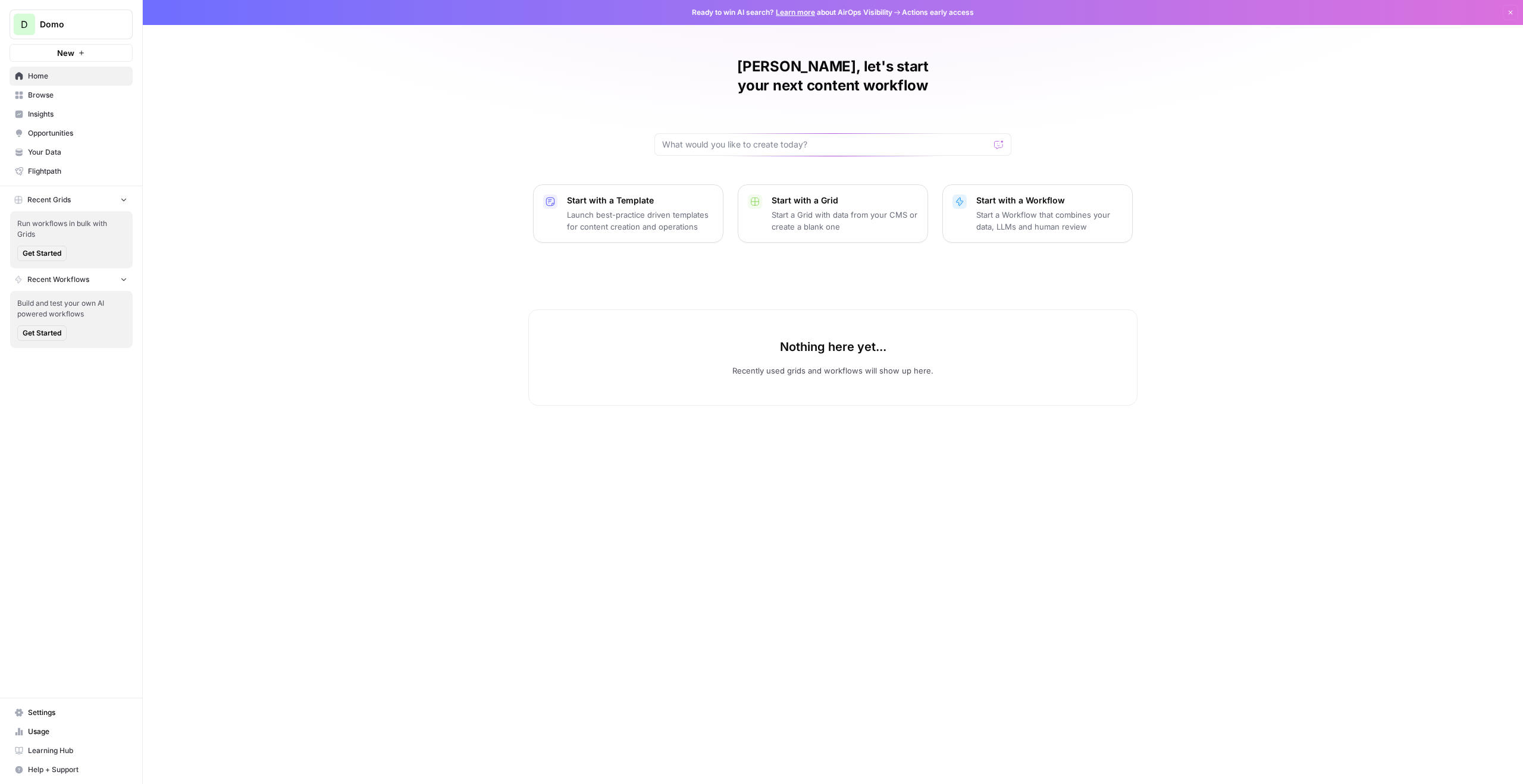
click at [65, 117] on span "Insights" at bounding box center [77, 114] width 99 height 11
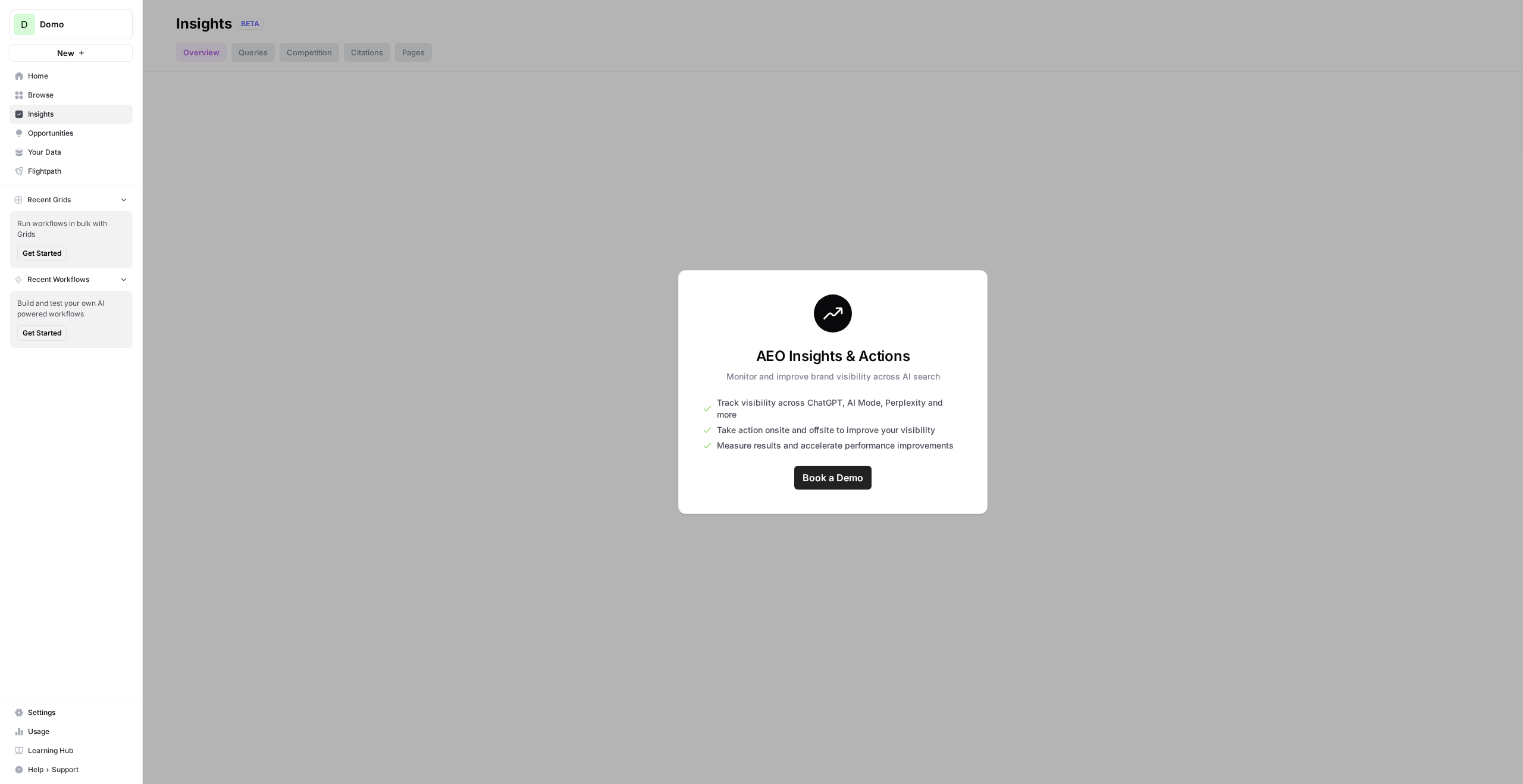
click at [63, 100] on span "Browse" at bounding box center [77, 95] width 99 height 11
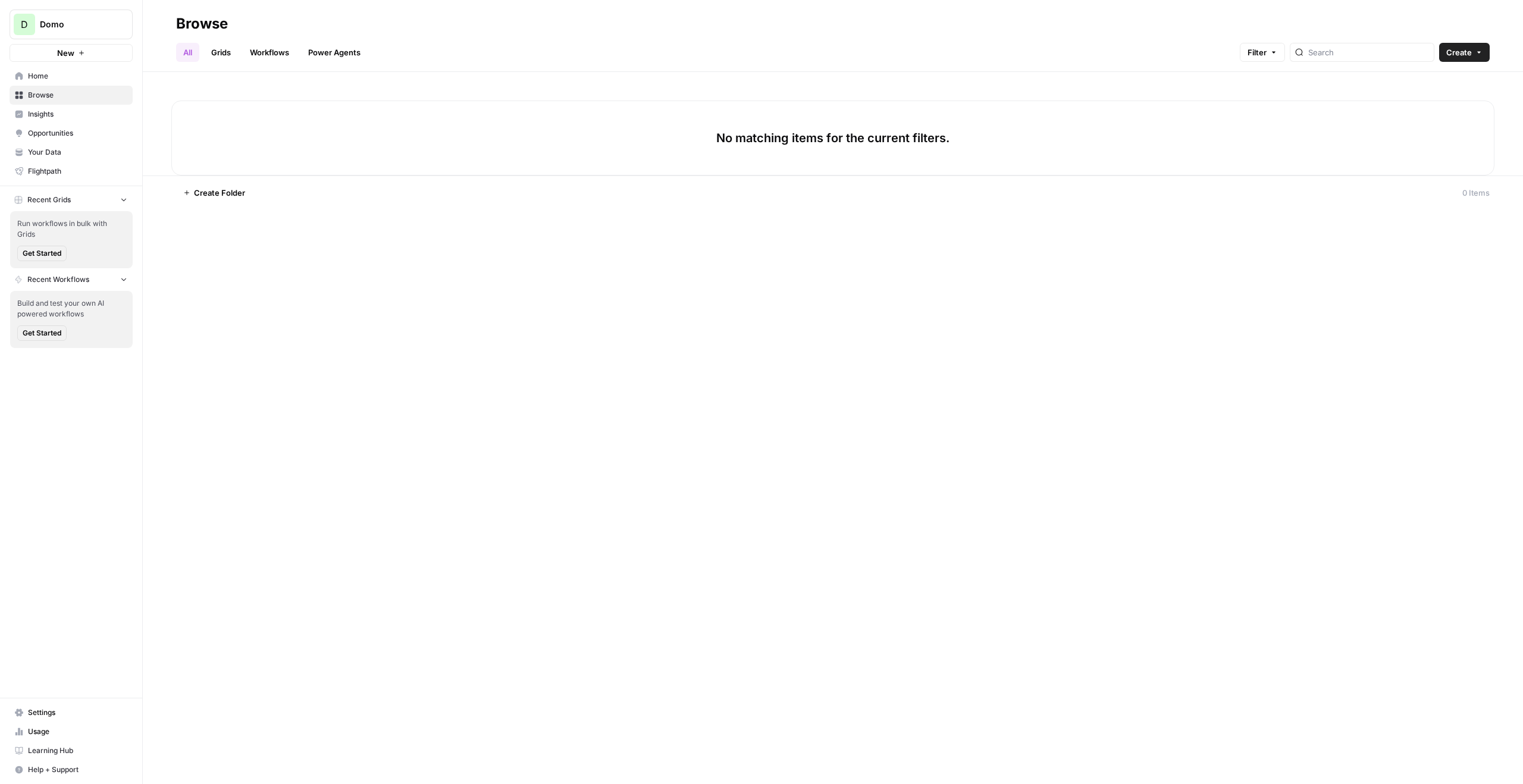
click at [79, 154] on span "Your Data" at bounding box center [77, 152] width 99 height 11
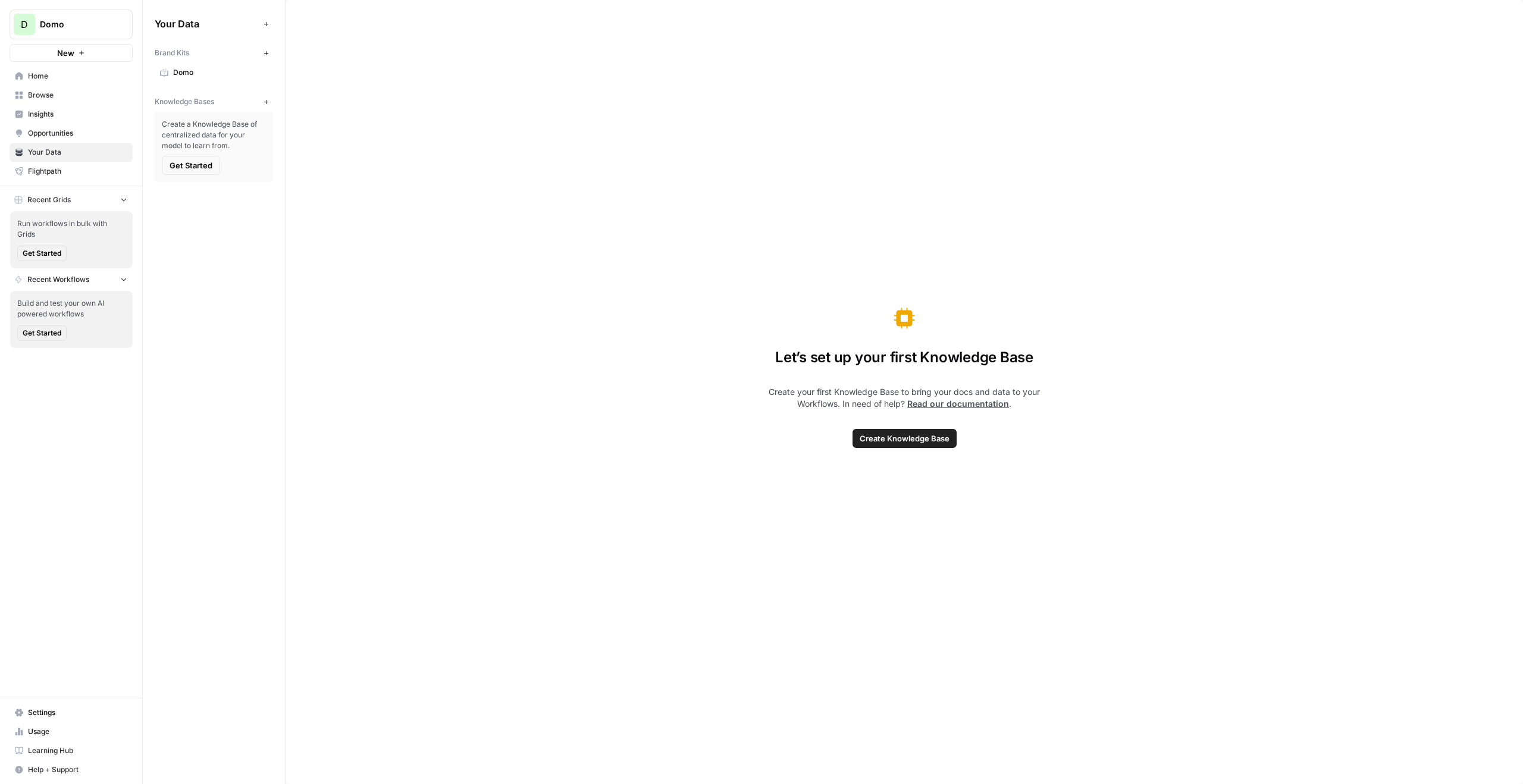
click at [265, 100] on icon "button" at bounding box center [266, 102] width 7 height 7
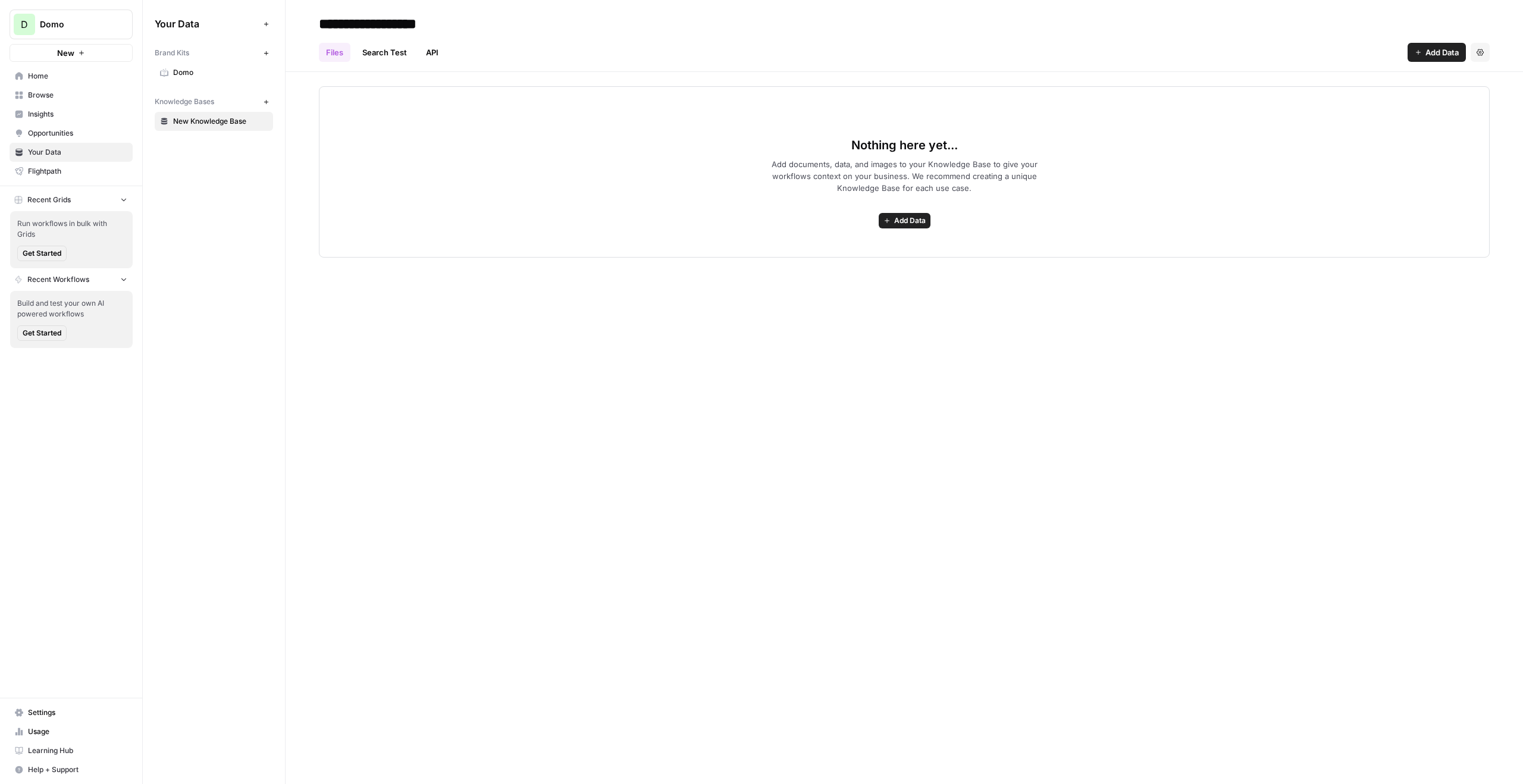
click at [263, 99] on icon "button" at bounding box center [266, 102] width 7 height 7
click at [381, 31] on input at bounding box center [409, 24] width 190 height 24
type input "*******"
click at [218, 121] on span "New Knowledge Base" at bounding box center [220, 121] width 94 height 11
click at [372, 14] on input "**********" at bounding box center [409, 24] width 190 height 24
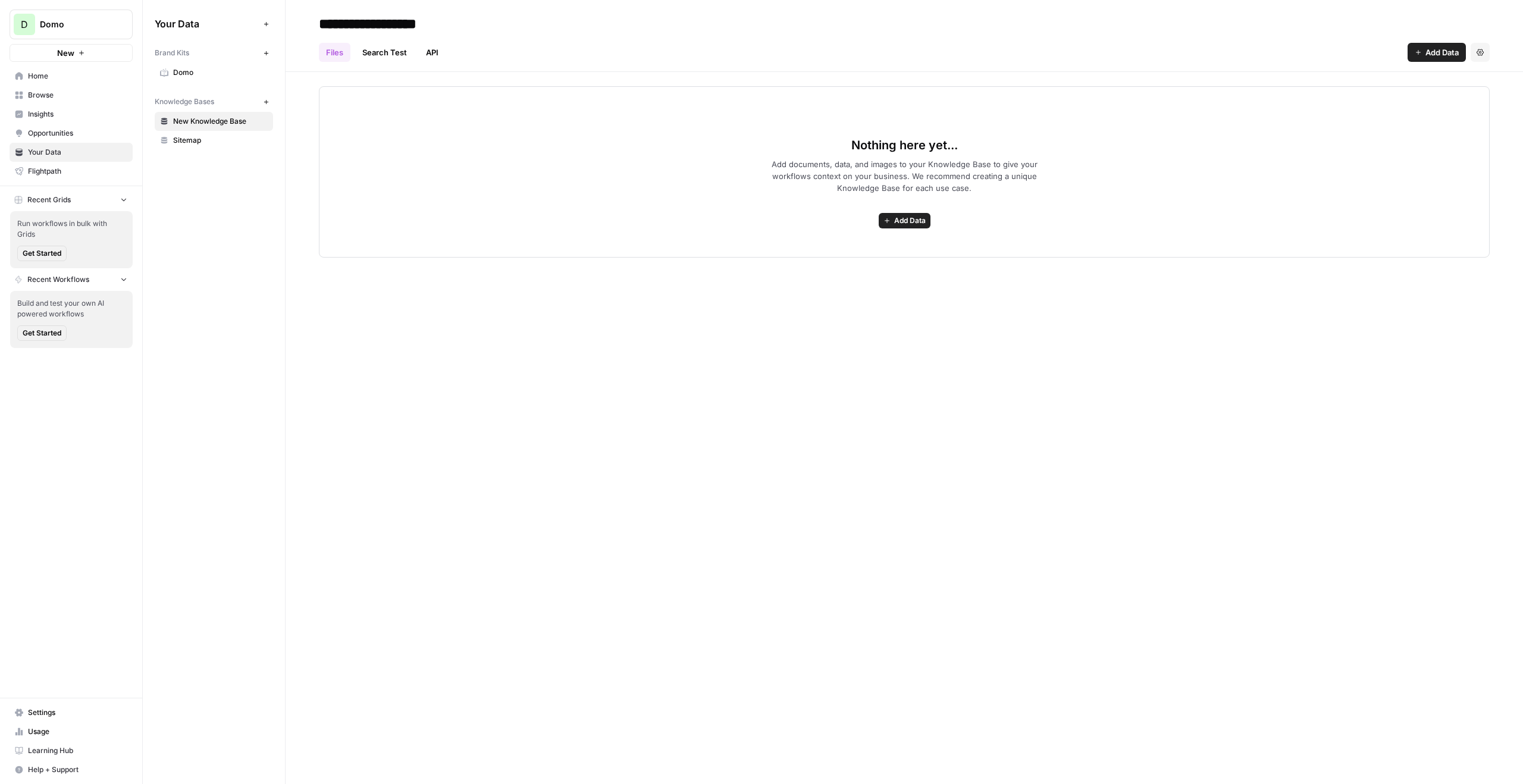
click at [372, 14] on input "**********" at bounding box center [409, 24] width 190 height 24
type input "**********"
click at [266, 98] on button "New" at bounding box center [265, 101] width 14 height 14
type input "*"
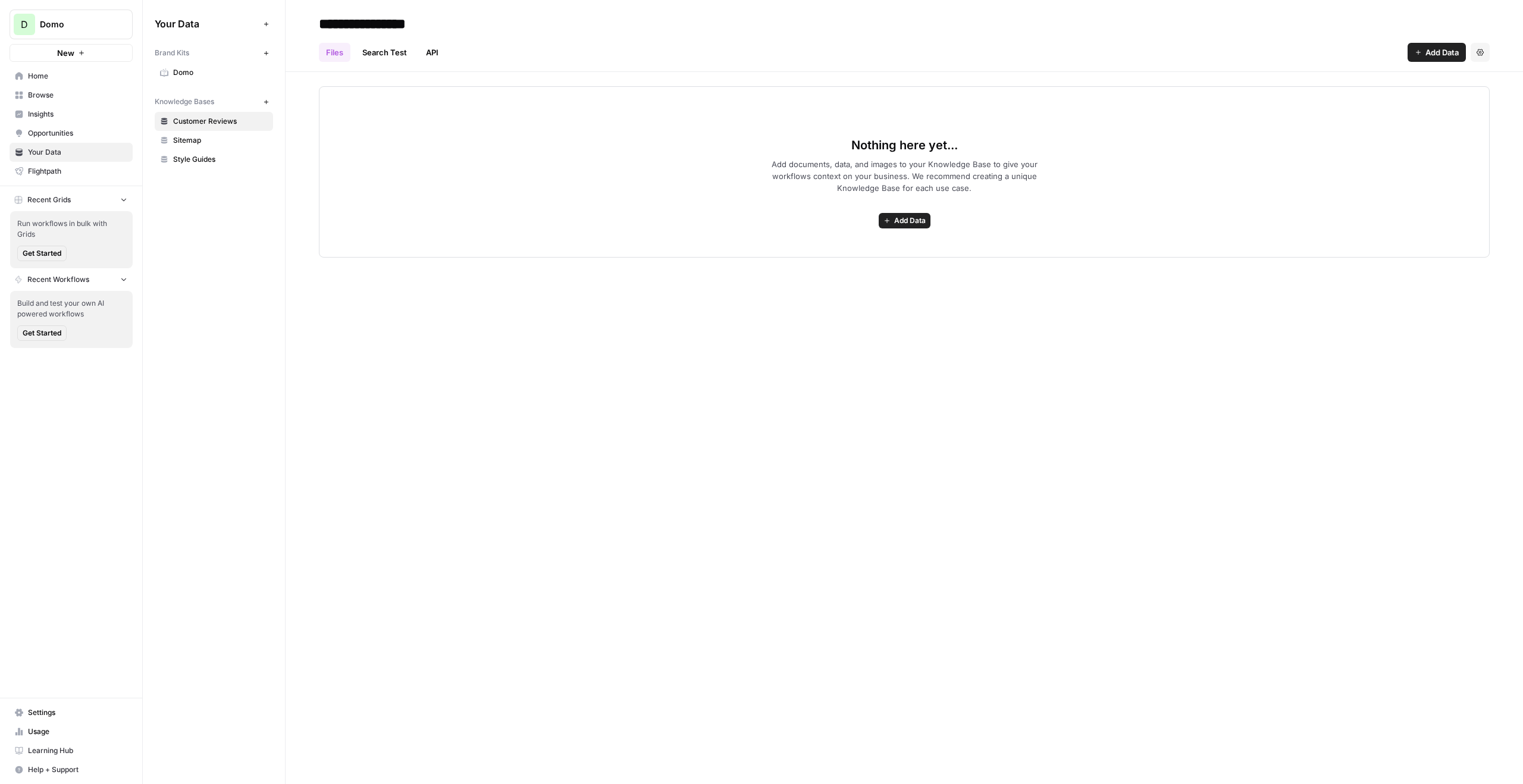
type input "**********"
click at [263, 102] on icon "button" at bounding box center [266, 102] width 7 height 7
click at [369, 31] on input at bounding box center [409, 24] width 190 height 24
type input "**********"
click at [264, 98] on icon "button" at bounding box center [266, 102] width 7 height 7
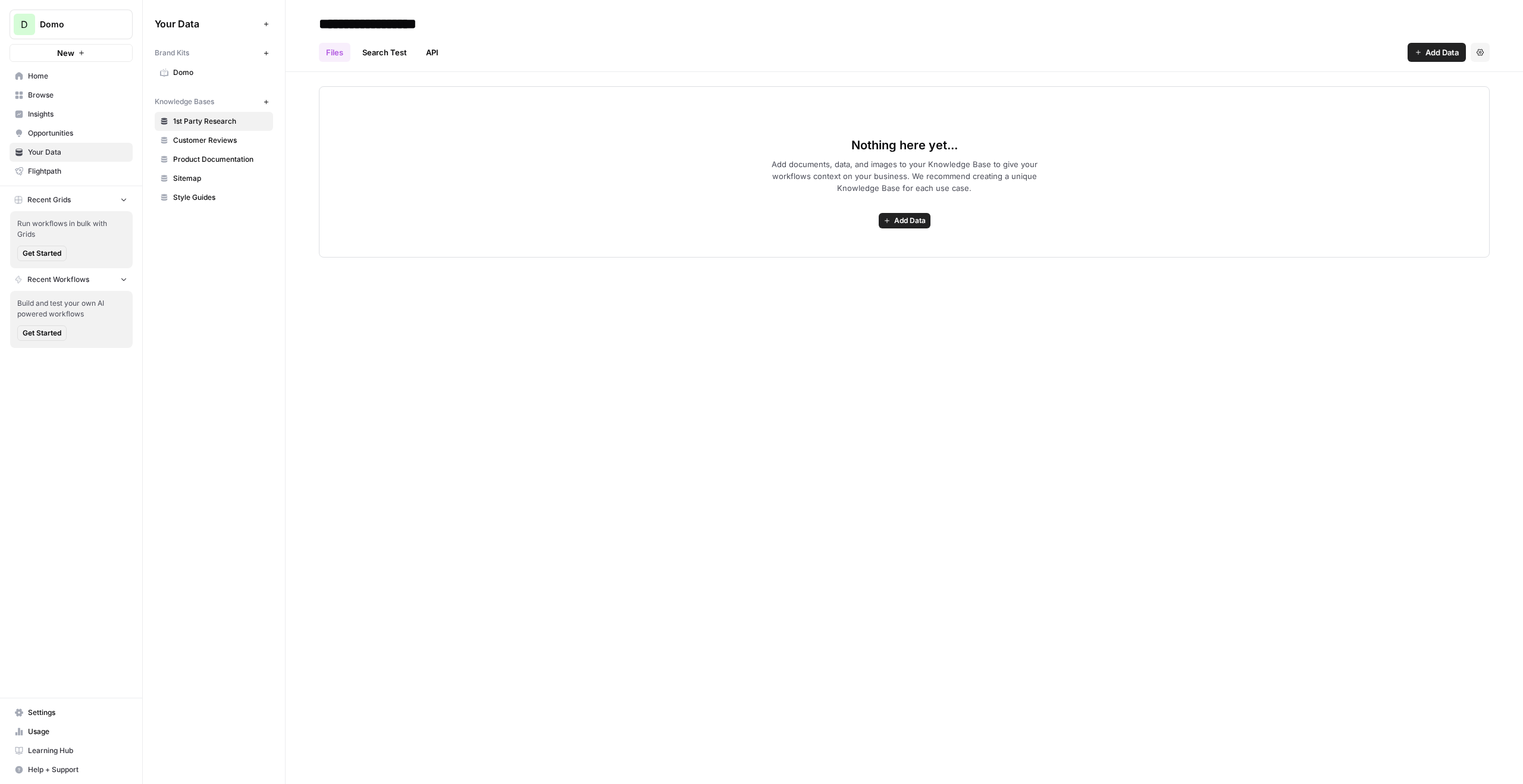
type input "**********"
click at [214, 173] on span "Sitemap" at bounding box center [220, 178] width 94 height 11
click at [83, 204] on button "Recent Grids" at bounding box center [71, 199] width 123 height 18
click at [93, 54] on button "New" at bounding box center [71, 53] width 123 height 18
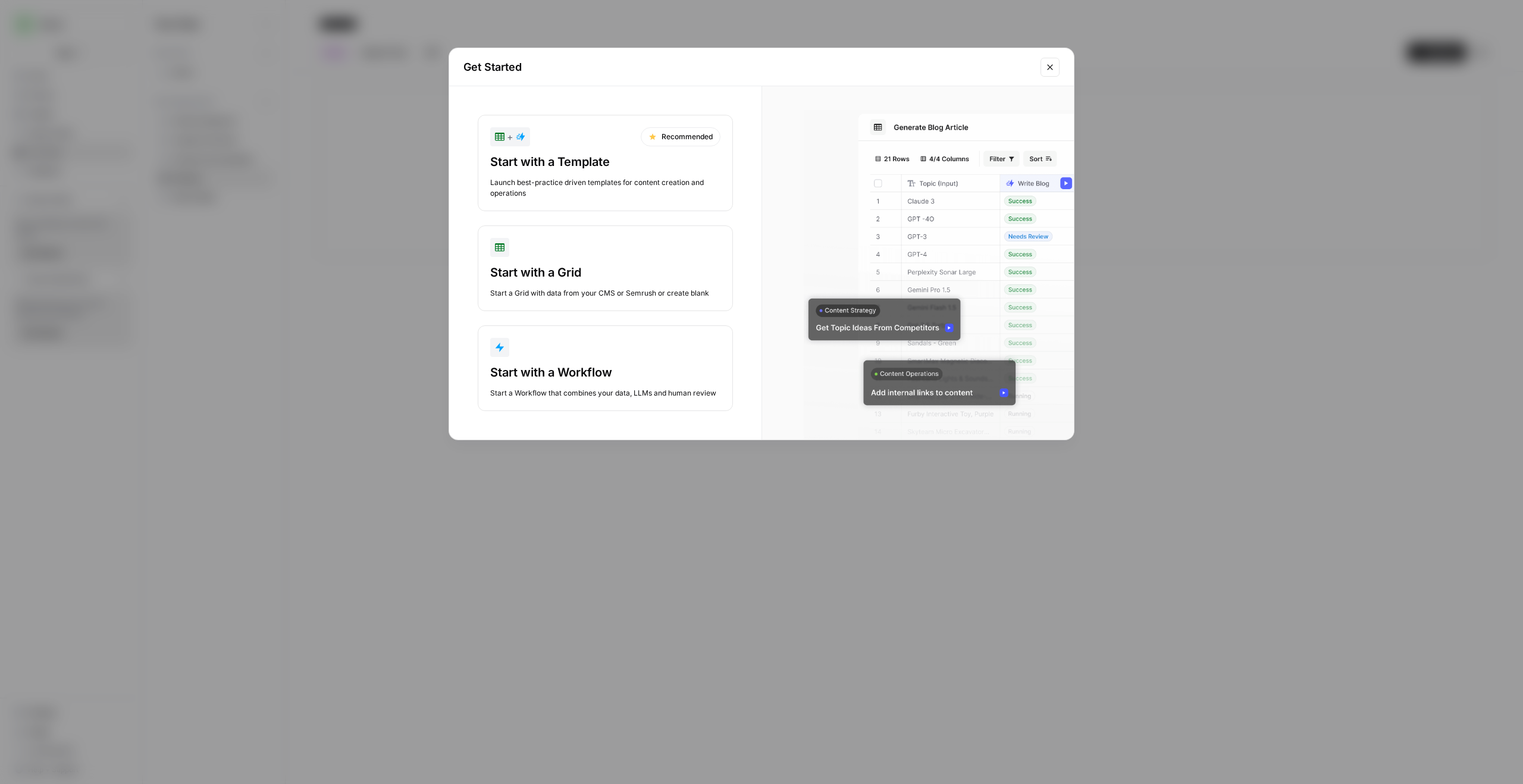
click at [665, 182] on div "Launch best-practice driven templates for content creation and operations" at bounding box center [605, 188] width 230 height 21
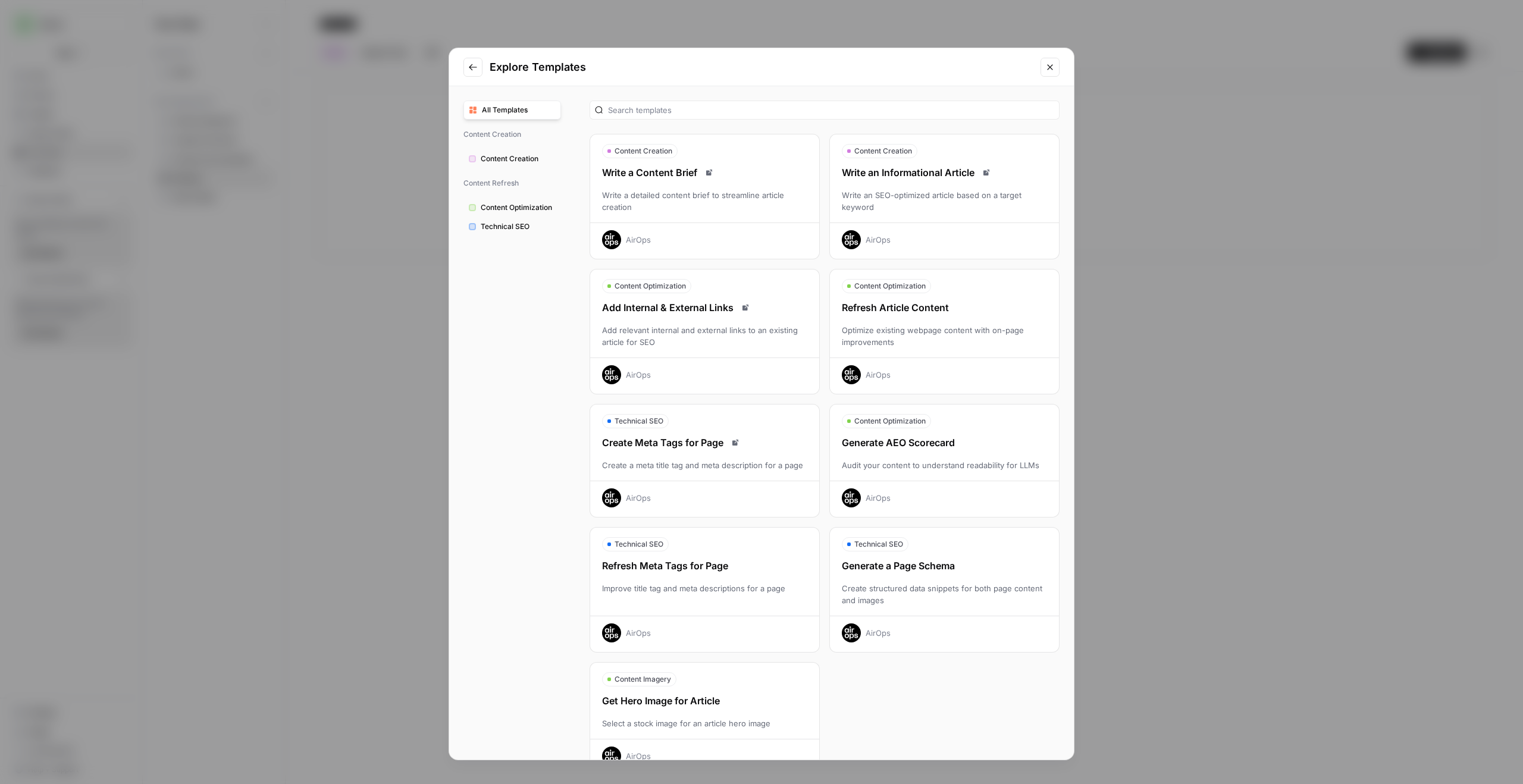
click at [971, 208] on div "Write an SEO-optimized article based on a target keyword" at bounding box center [944, 201] width 229 height 24
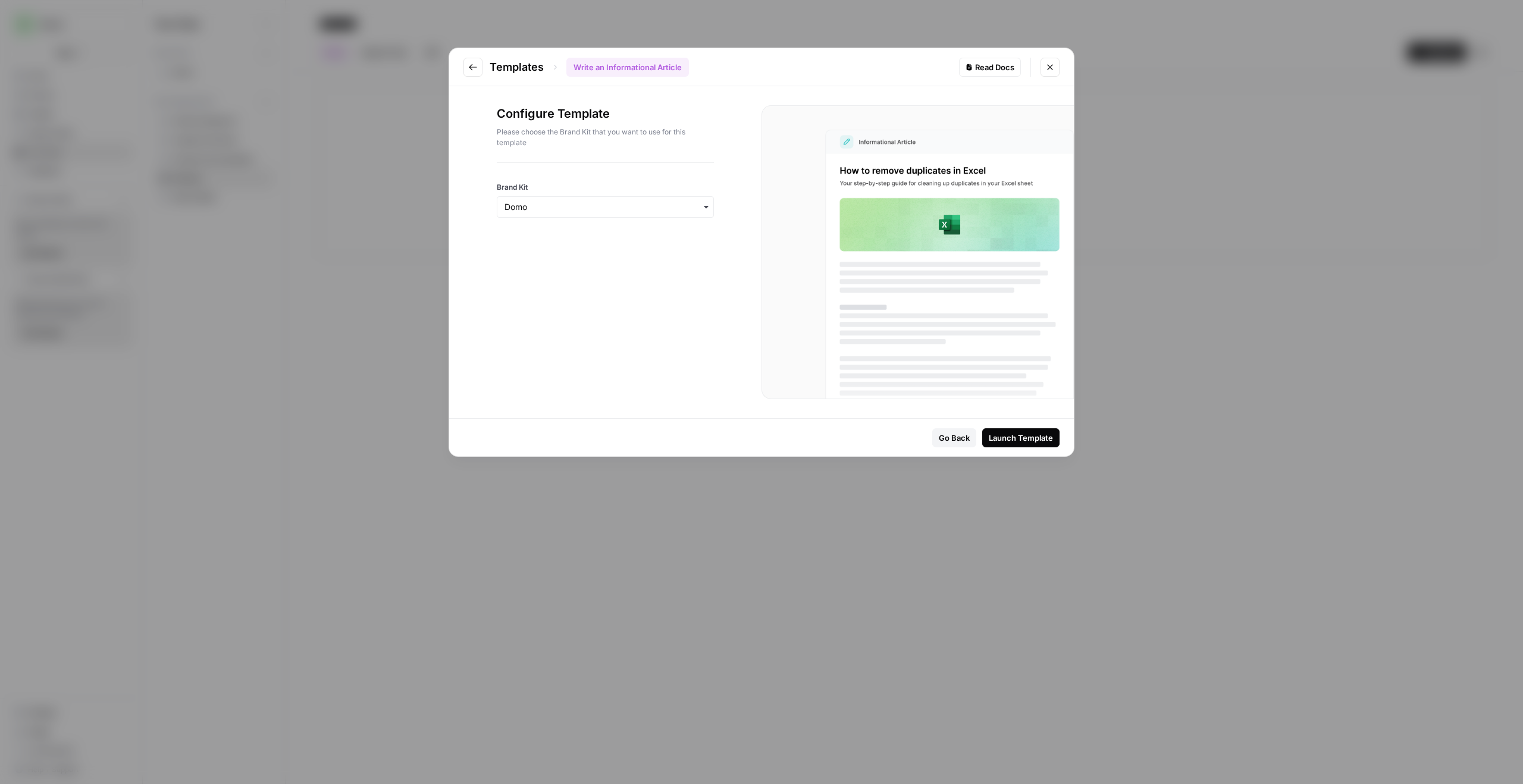
click at [1021, 439] on div "Launch Template" at bounding box center [1021, 438] width 65 height 12
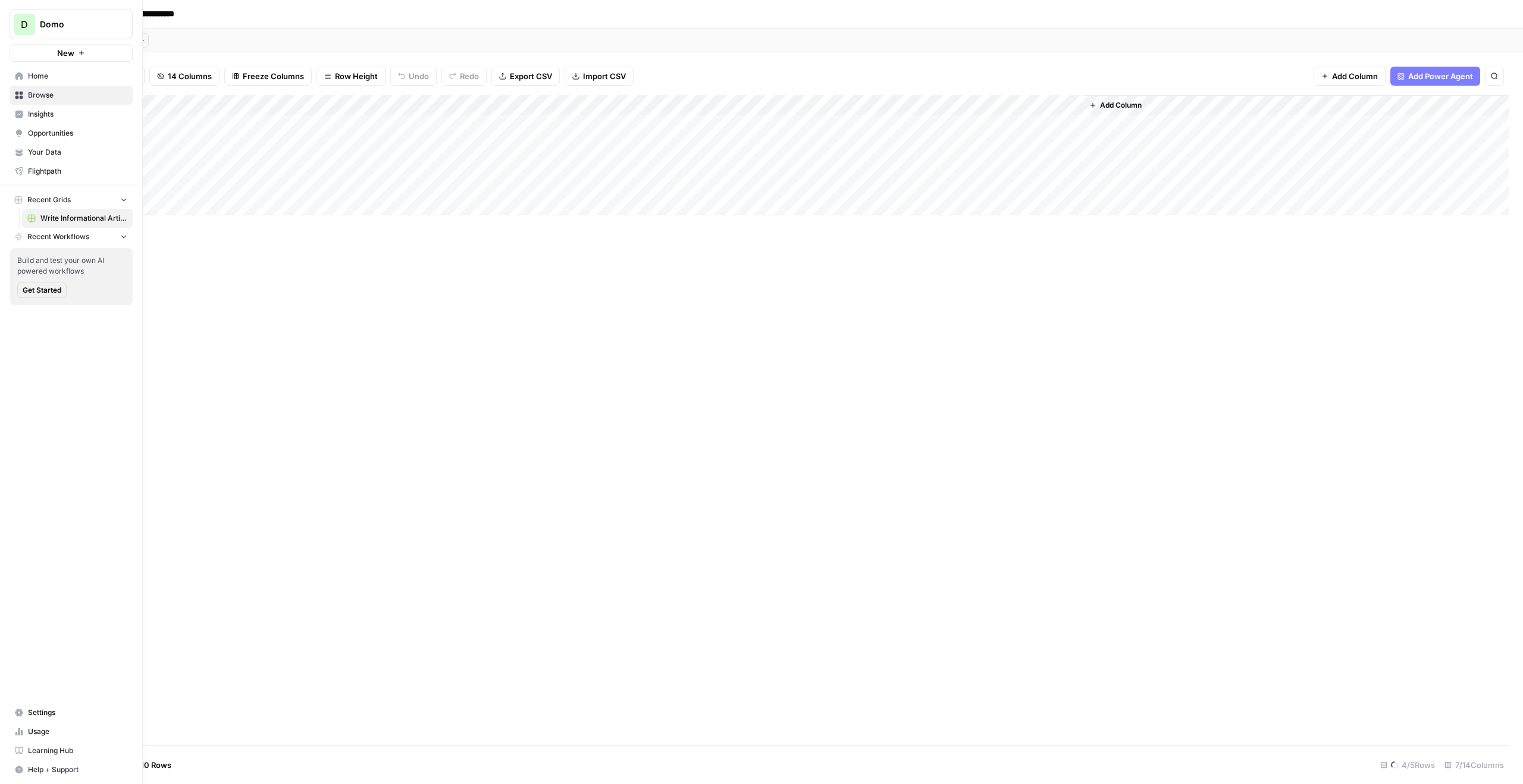
click at [73, 56] on span "New" at bounding box center [66, 53] width 17 height 12
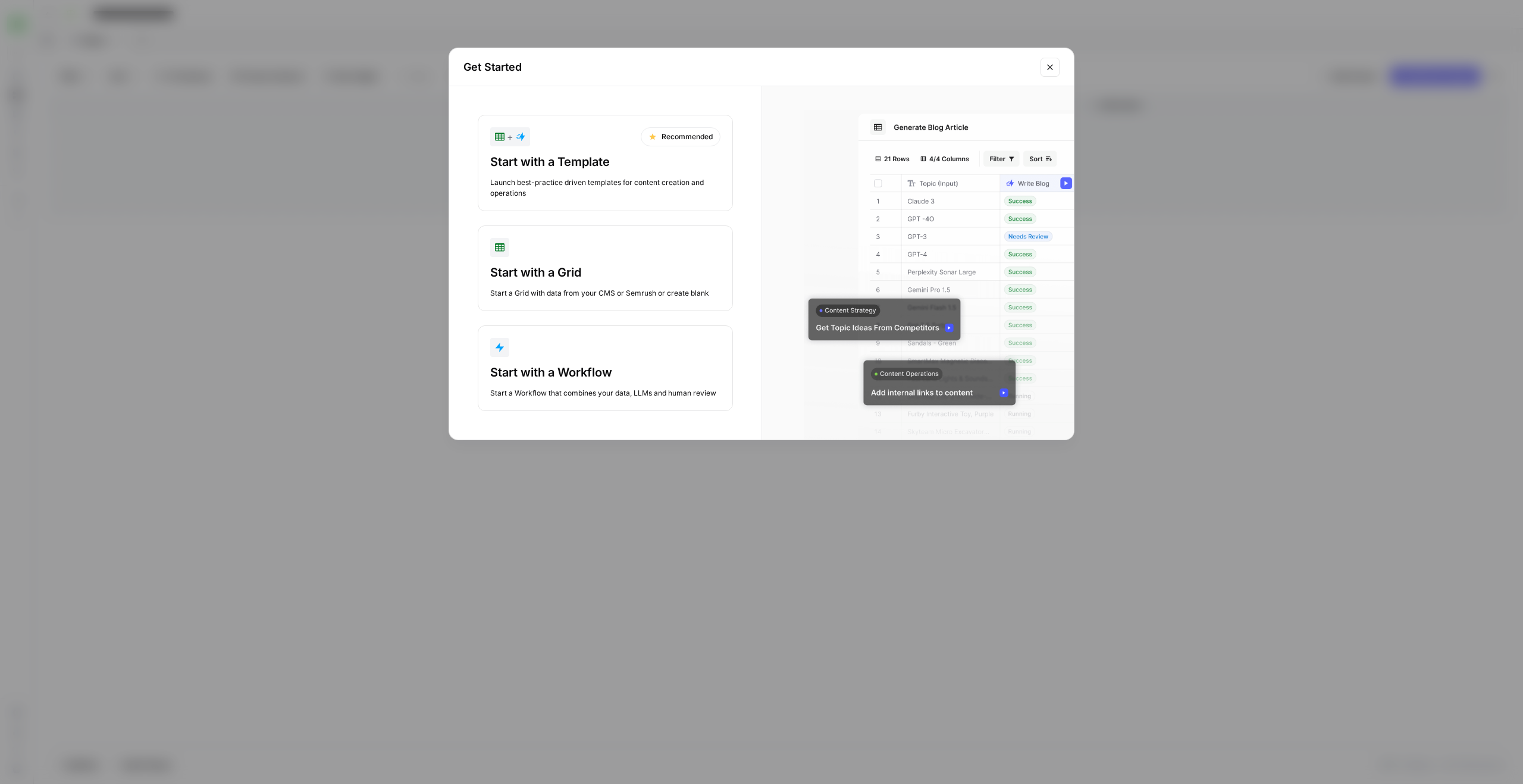
click at [622, 209] on button "+ Recommended Start with a Template Launch best-practice driven templates for c…" at bounding box center [605, 163] width 255 height 96
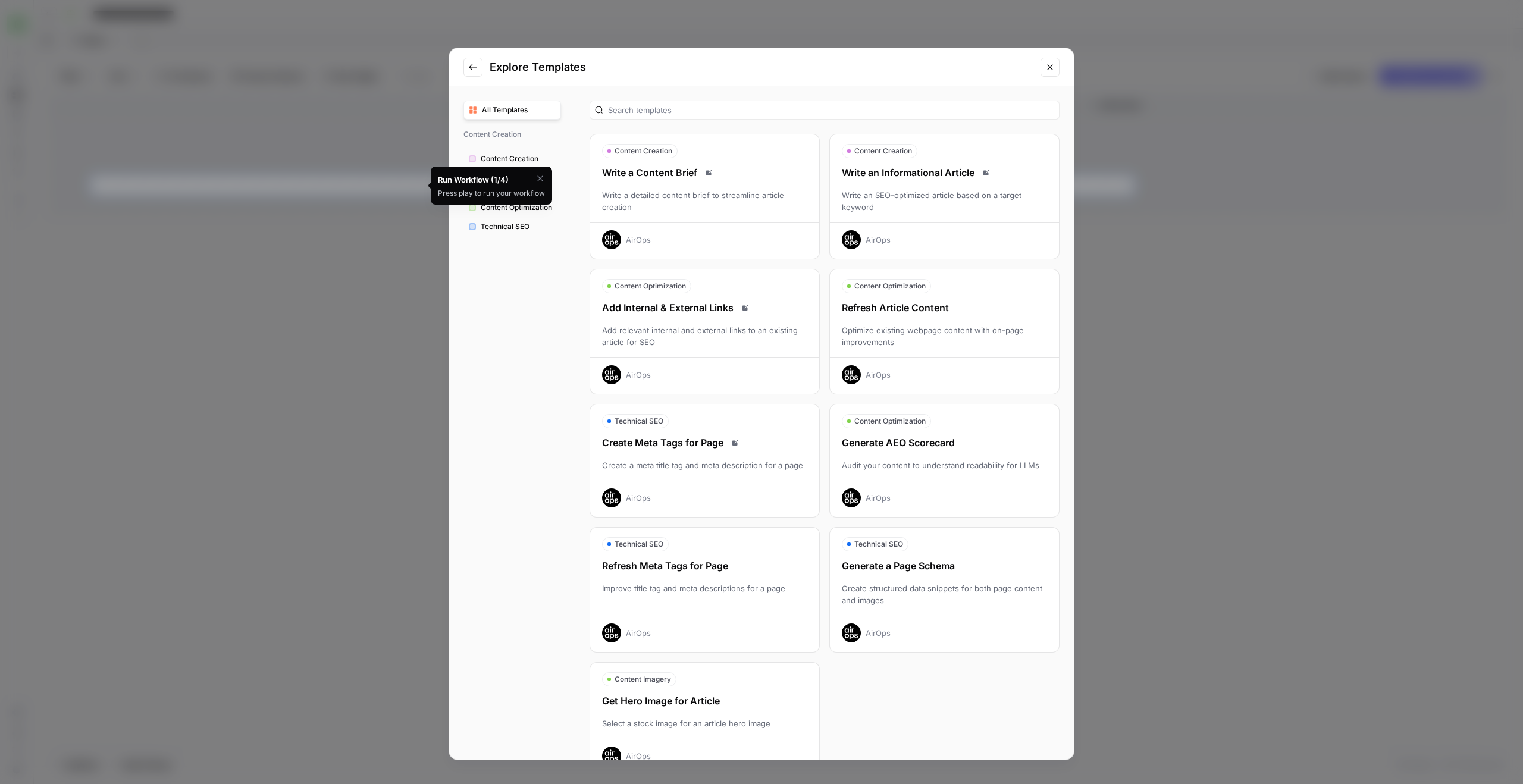
click at [924, 323] on div "Refresh Article Content Optimize existing webpage content with on-page improvem…" at bounding box center [944, 342] width 229 height 84
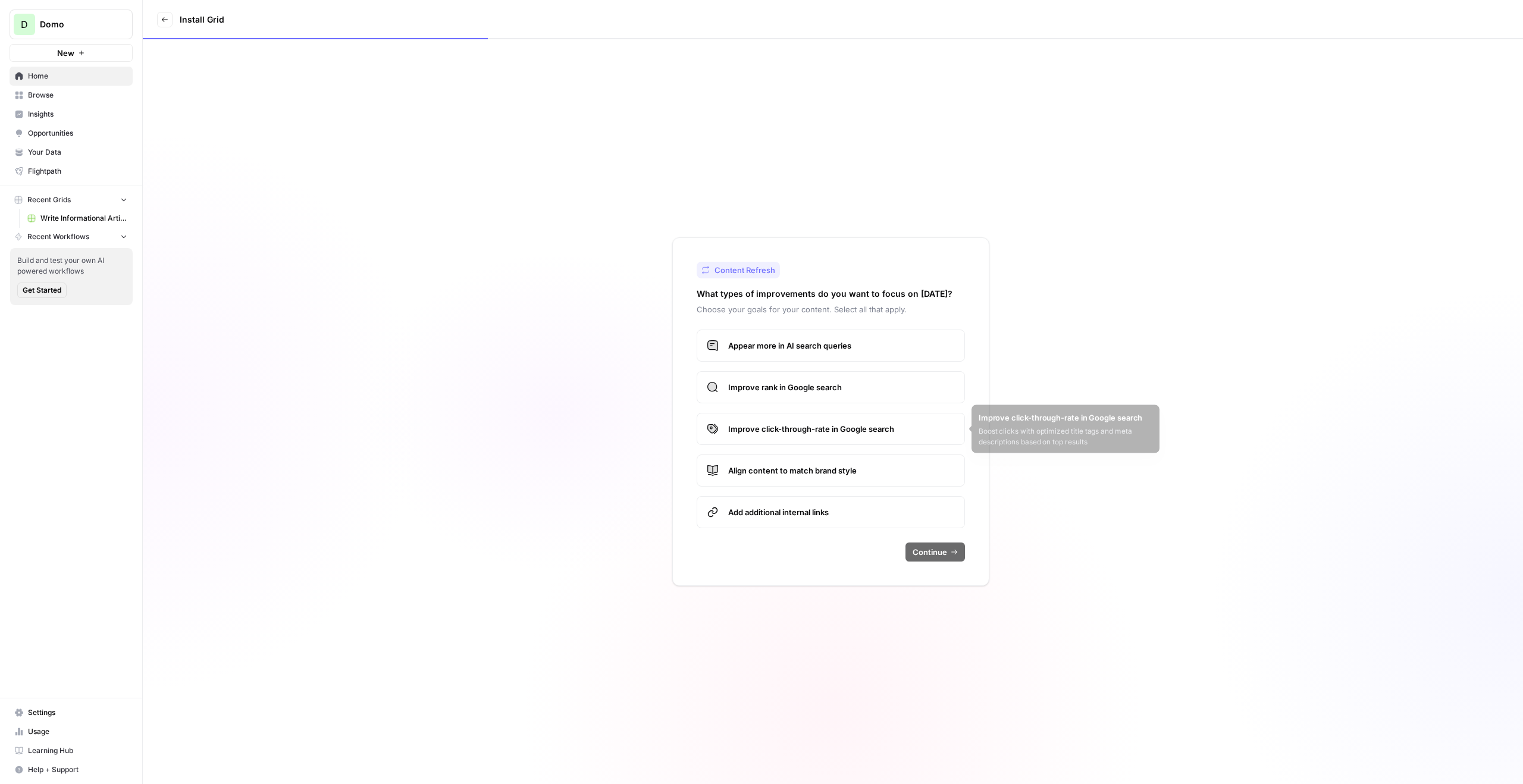
click at [852, 467] on span "Align content to match brand style" at bounding box center [842, 470] width 227 height 12
click at [852, 420] on label "Improve click-through-rate in Google search" at bounding box center [830, 429] width 268 height 32
click at [852, 349] on span "Appear more in AI search queries" at bounding box center [842, 346] width 227 height 12
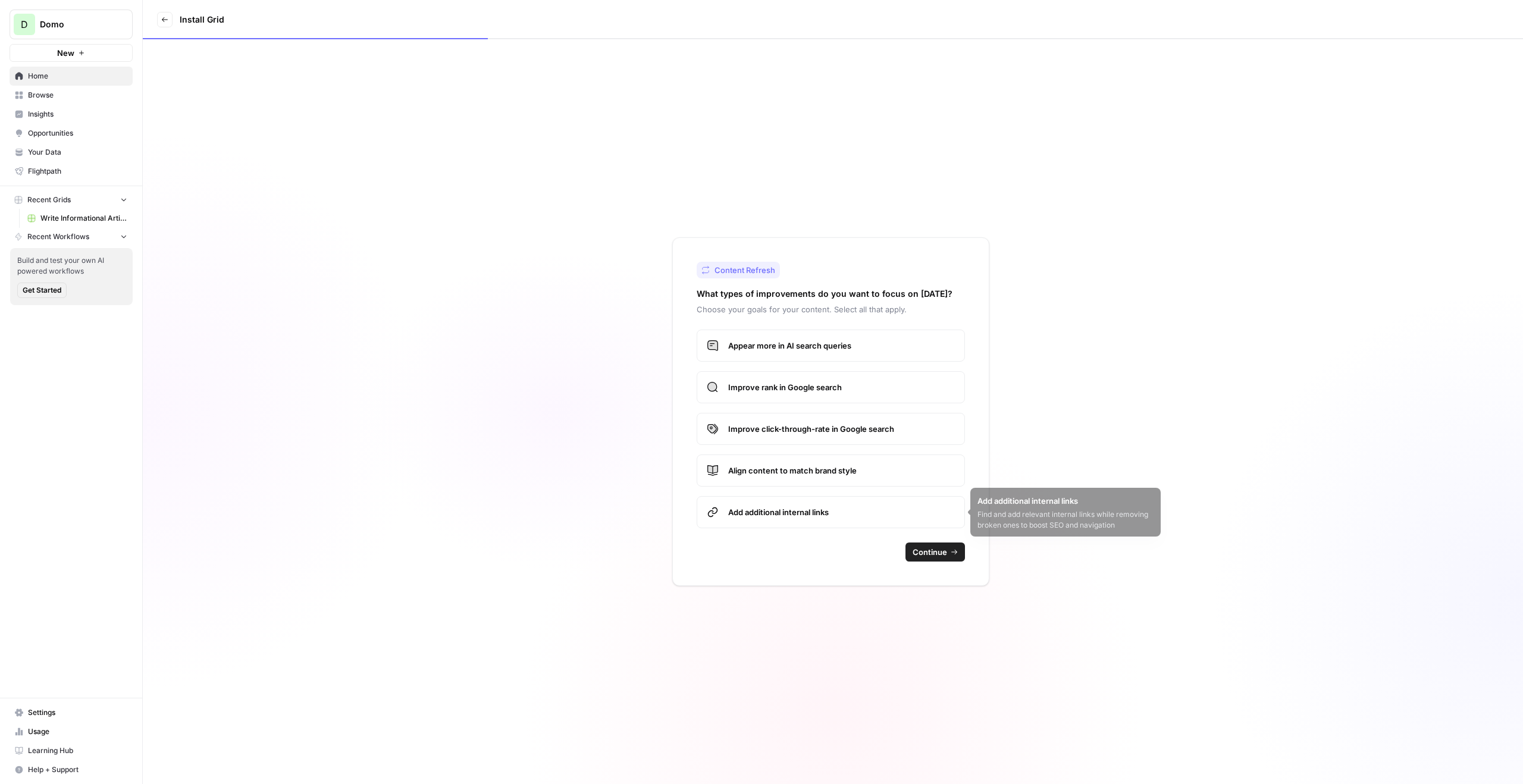
click at [918, 423] on span "Improve click-through-rate in Google search" at bounding box center [842, 429] width 227 height 12
click at [918, 396] on label "Improve rank in Google search" at bounding box center [830, 387] width 268 height 32
click at [941, 550] on span "Continue" at bounding box center [930, 552] width 35 height 12
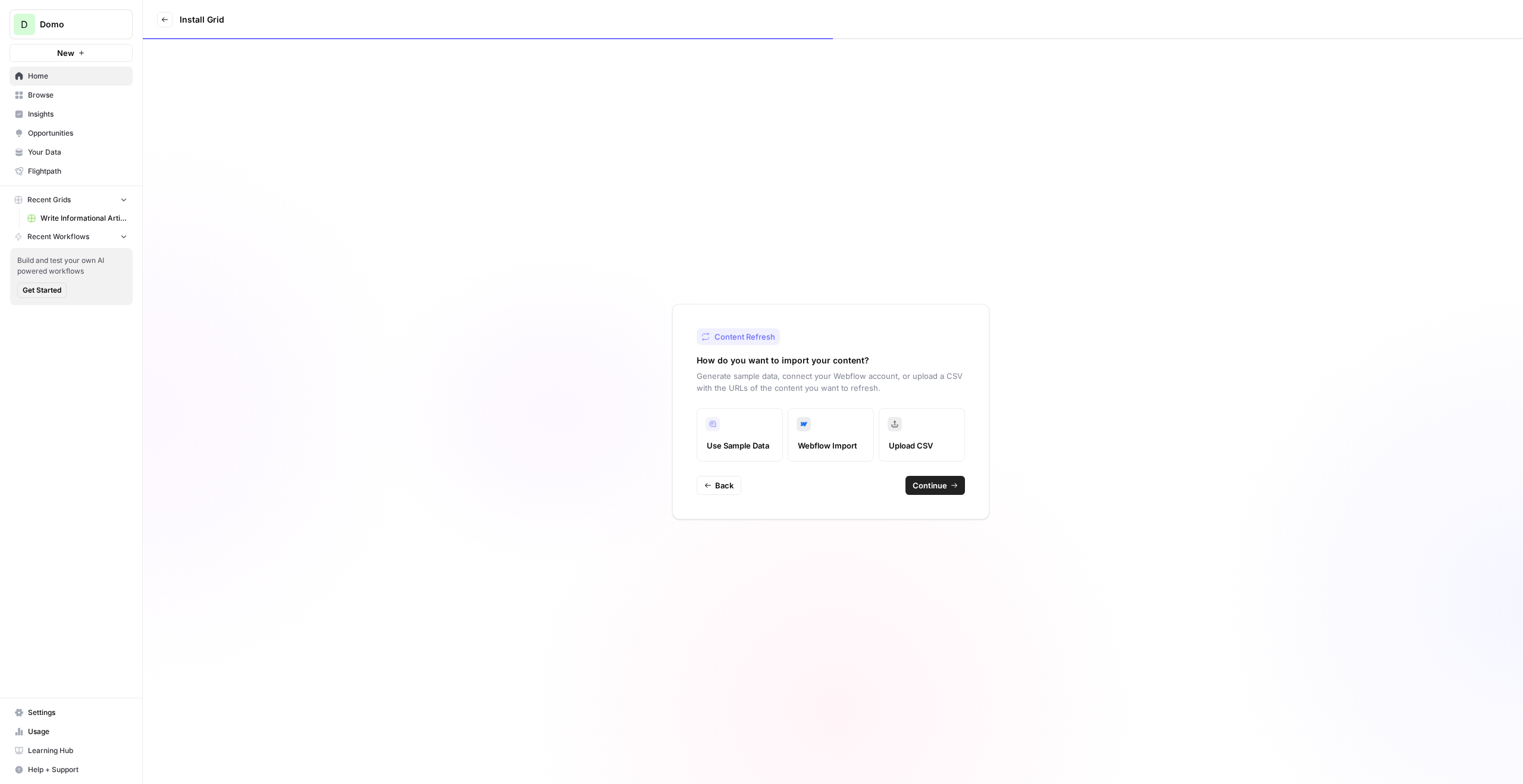
click at [943, 492] on button "Continue" at bounding box center [935, 485] width 59 height 19
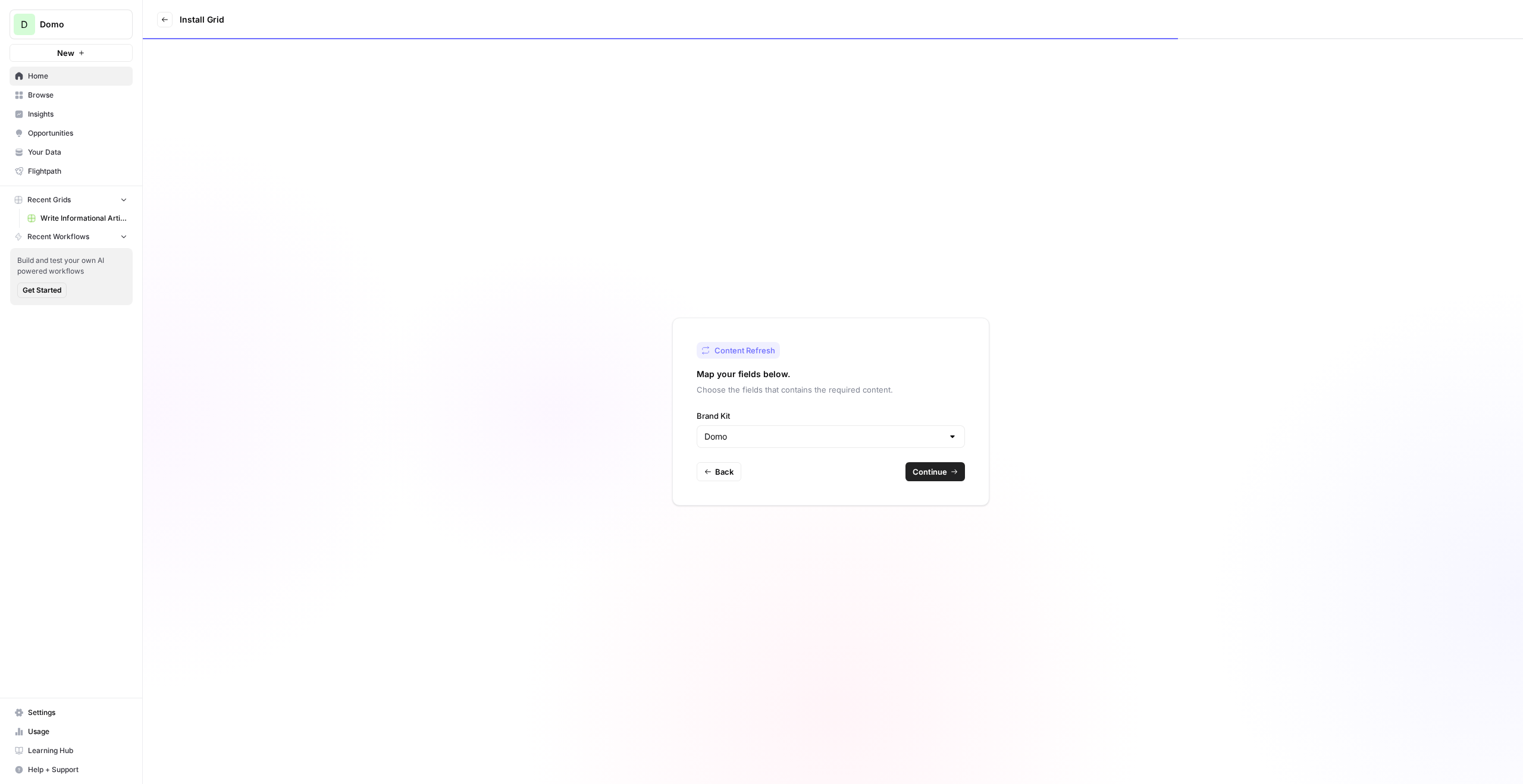
click at [917, 470] on span "Continue" at bounding box center [930, 471] width 35 height 12
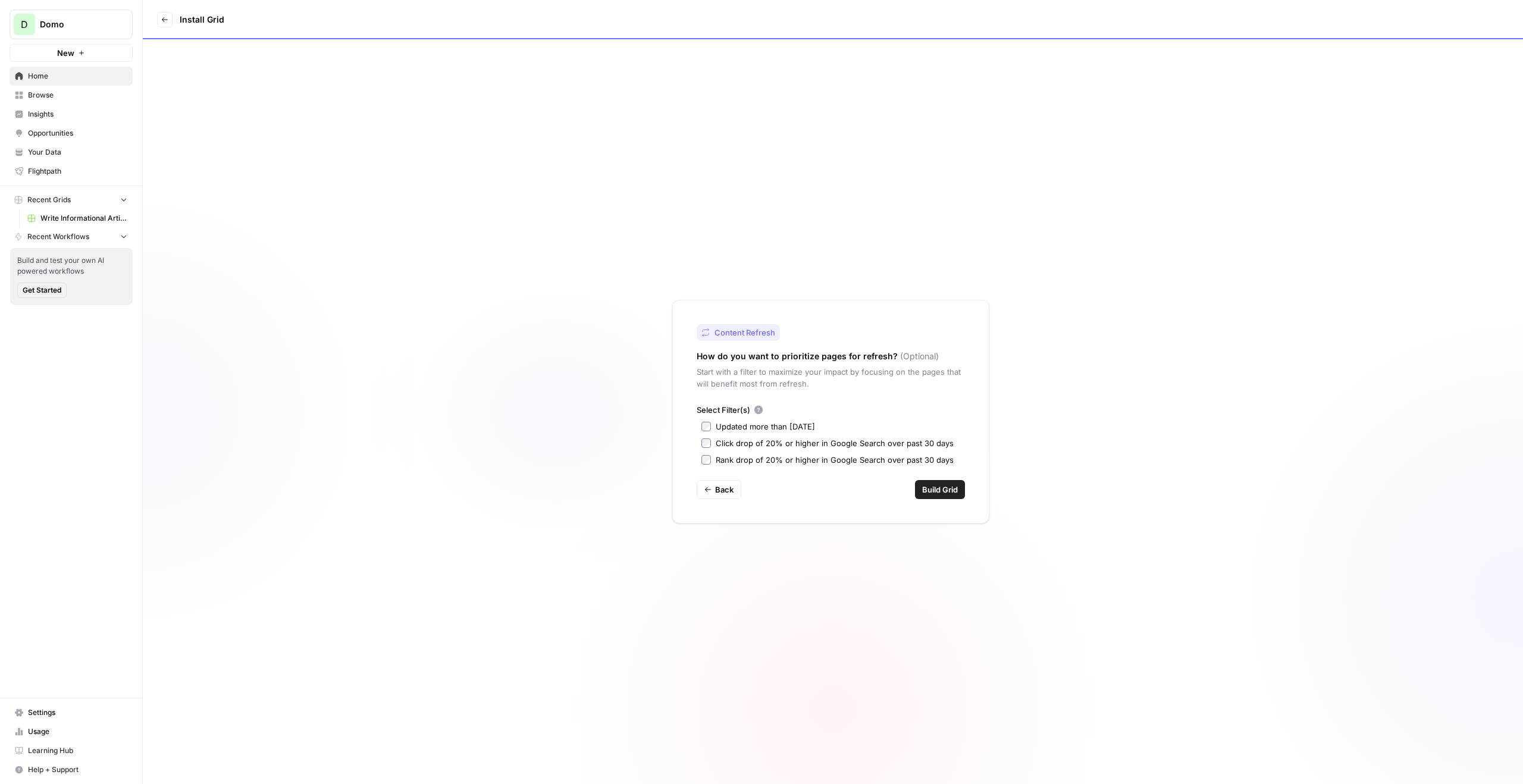
click at [926, 497] on button "Build Grid" at bounding box center [939, 489] width 50 height 19
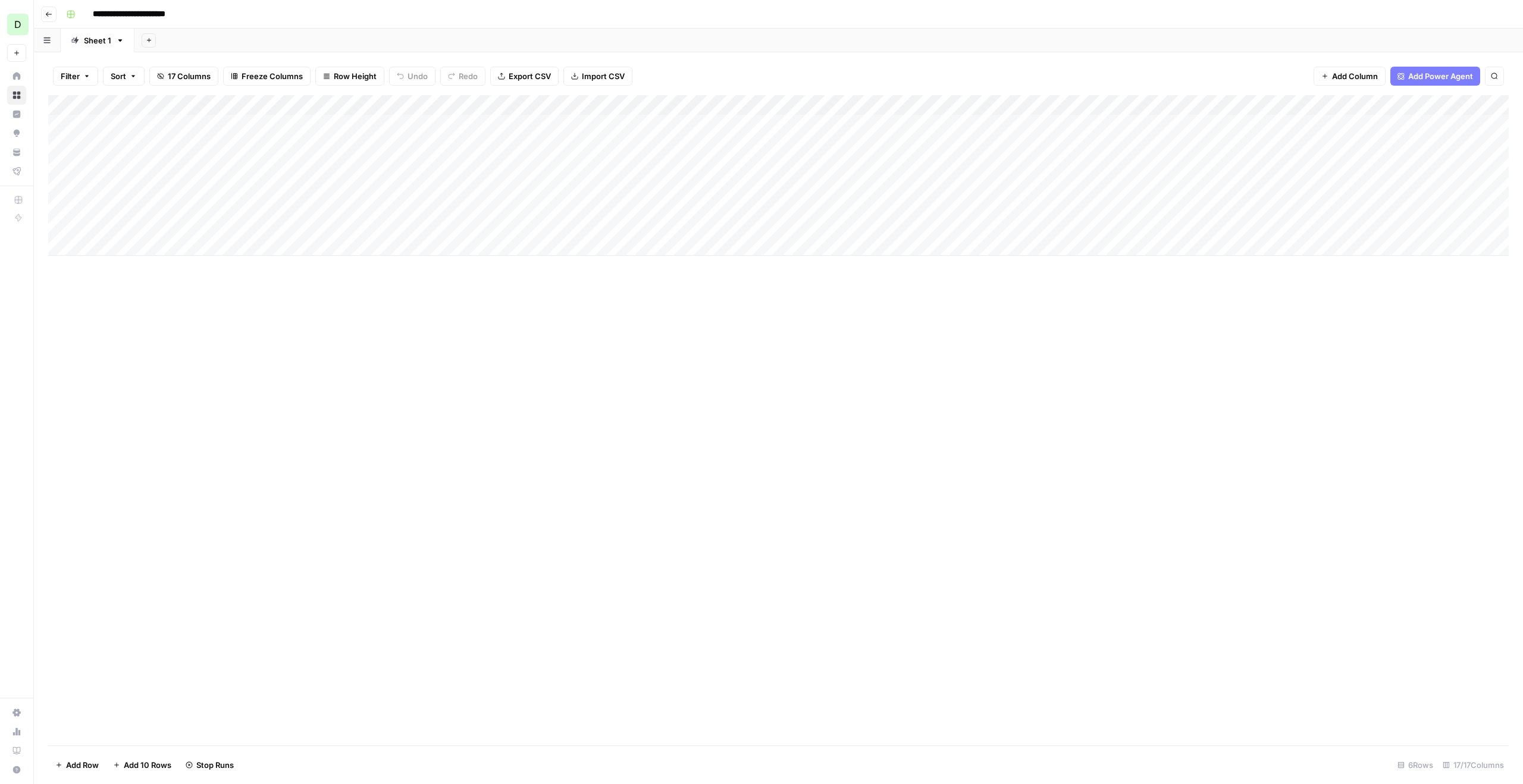
click at [334, 128] on div "Add Column" at bounding box center [778, 175] width 1460 height 160
click at [332, 146] on div "Add Column" at bounding box center [778, 175] width 1460 height 160
click at [331, 163] on div "Add Column" at bounding box center [778, 175] width 1460 height 160
click at [331, 183] on div "Add Column" at bounding box center [778, 175] width 1460 height 160
click at [331, 205] on div "Add Column" at bounding box center [778, 175] width 1460 height 160
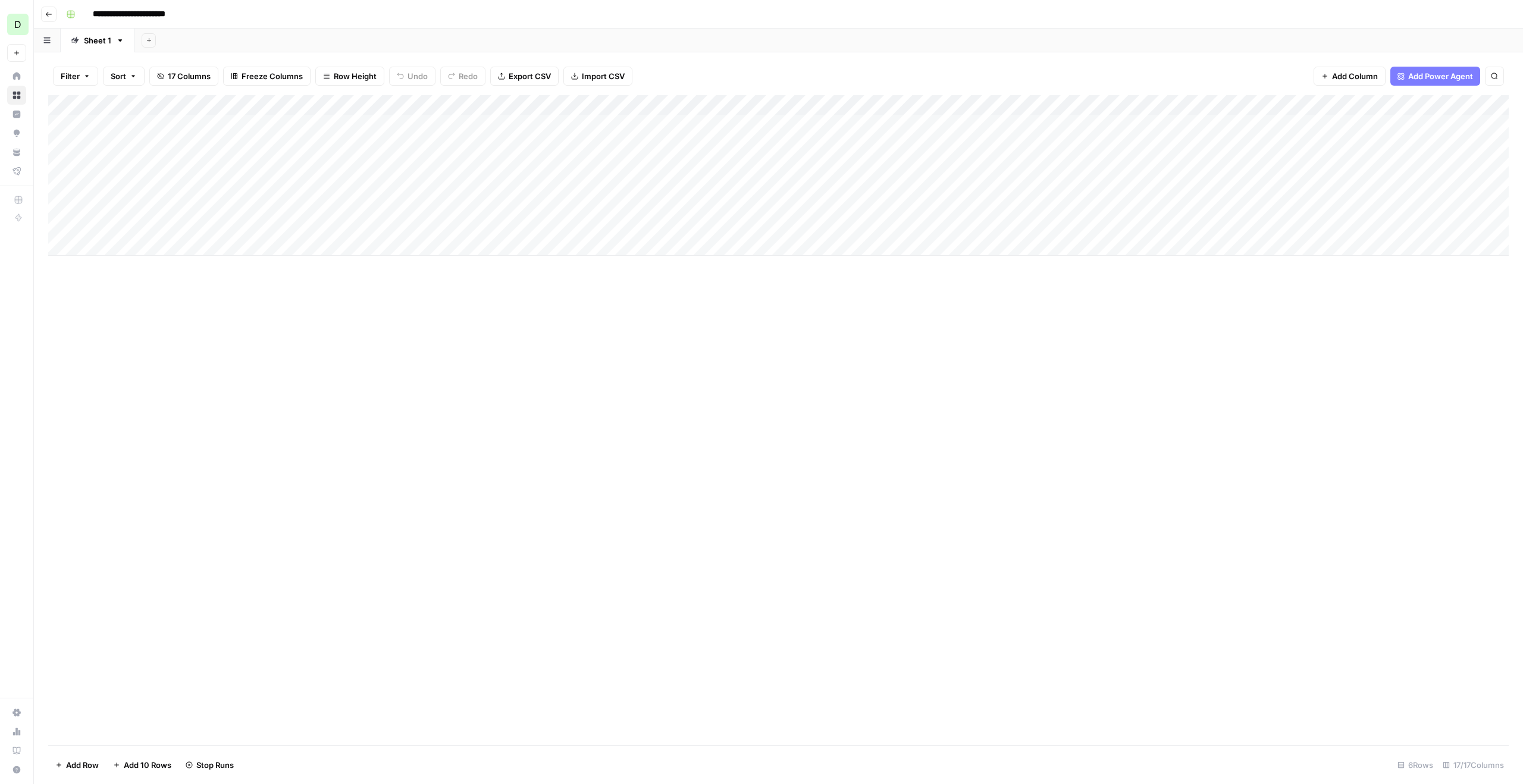
click at [331, 222] on div "Add Column" at bounding box center [778, 175] width 1460 height 160
click at [118, 123] on div "Add Column" at bounding box center [778, 175] width 1460 height 160
click at [121, 142] on div "Add Column" at bounding box center [778, 175] width 1460 height 160
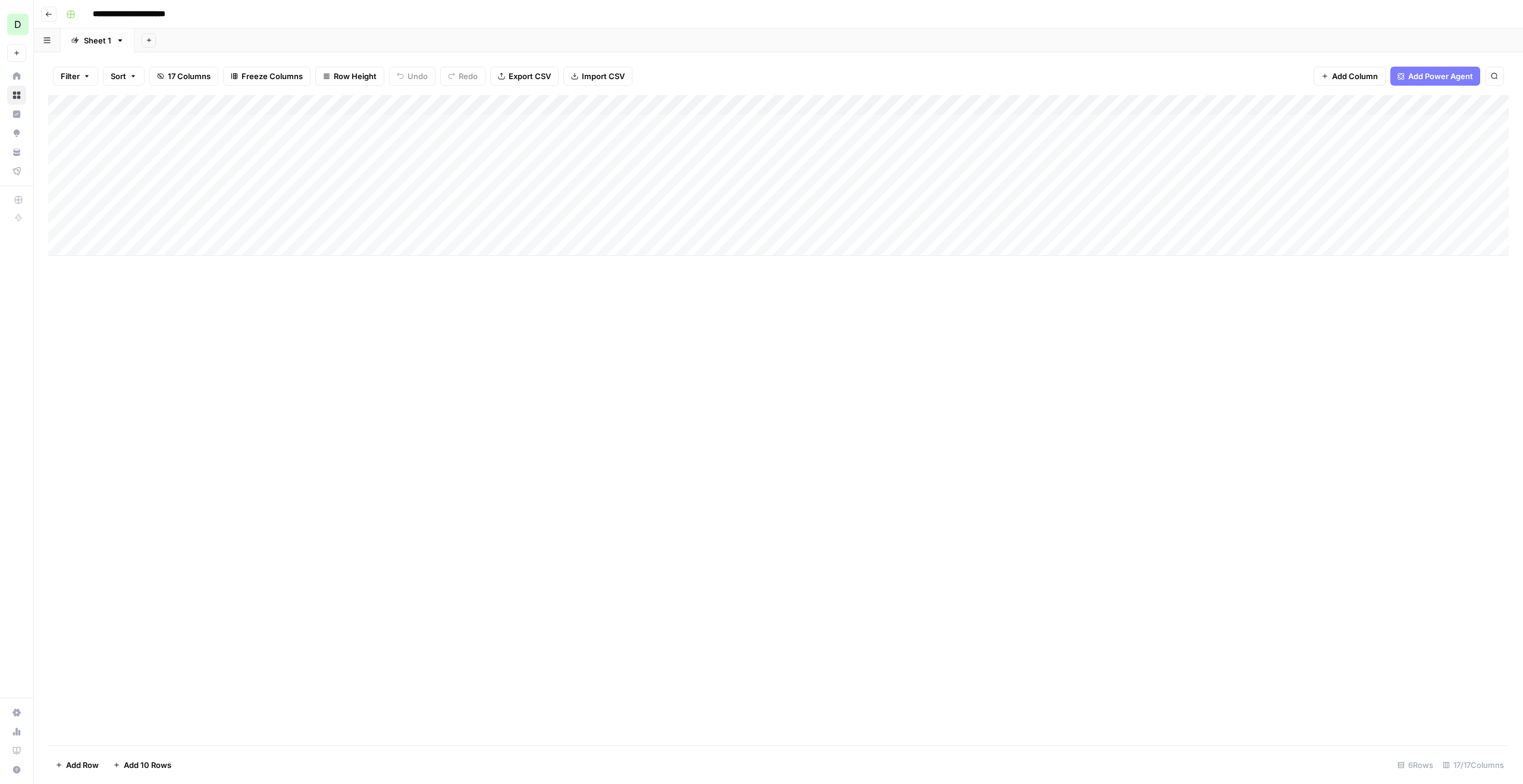
click at [121, 142] on div "Add Column" at bounding box center [778, 175] width 1460 height 160
click at [121, 142] on input "**********" at bounding box center [189, 148] width 190 height 14
click at [124, 166] on div "Add Column" at bounding box center [778, 175] width 1460 height 160
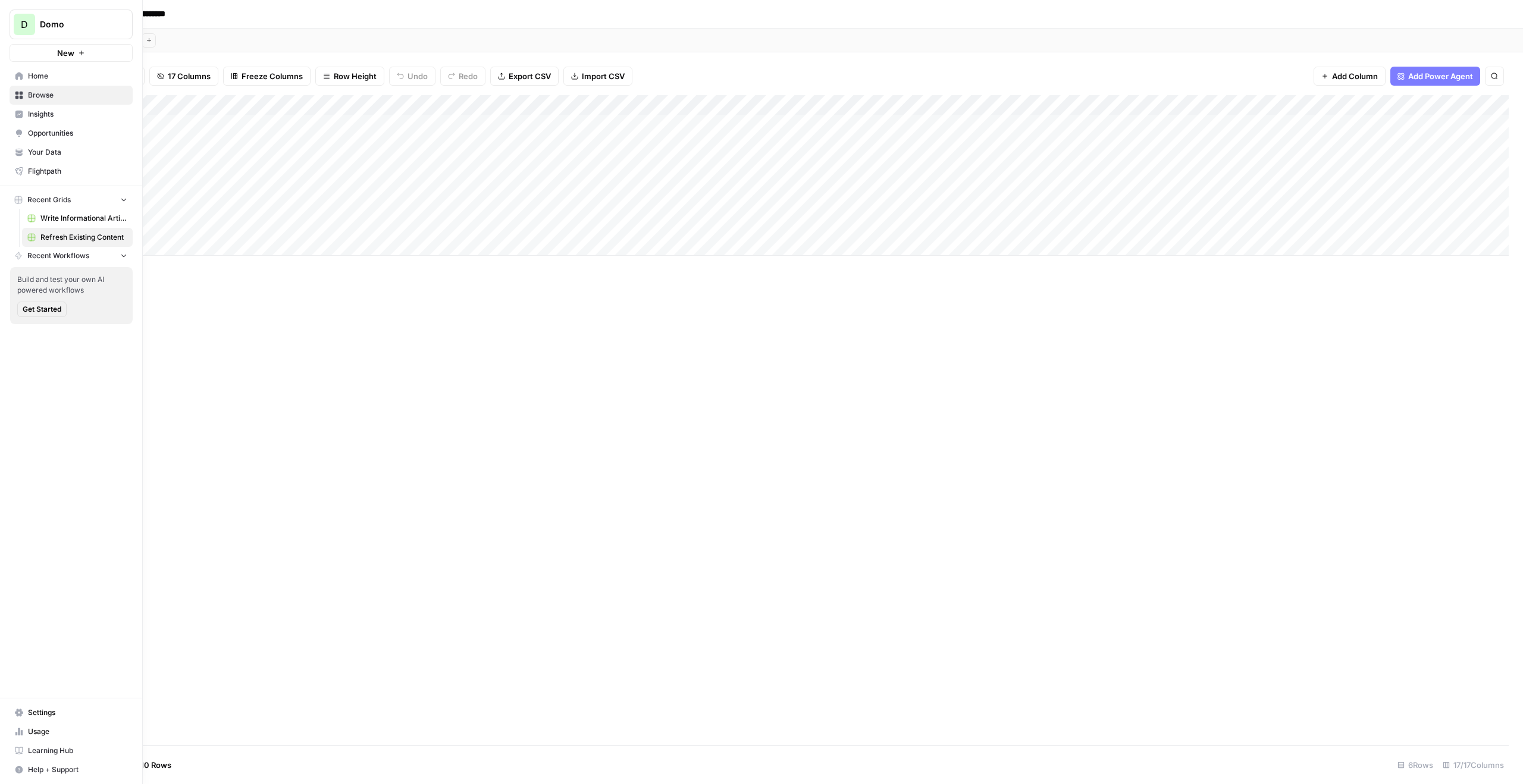
click at [51, 154] on span "Your Data" at bounding box center [77, 152] width 99 height 11
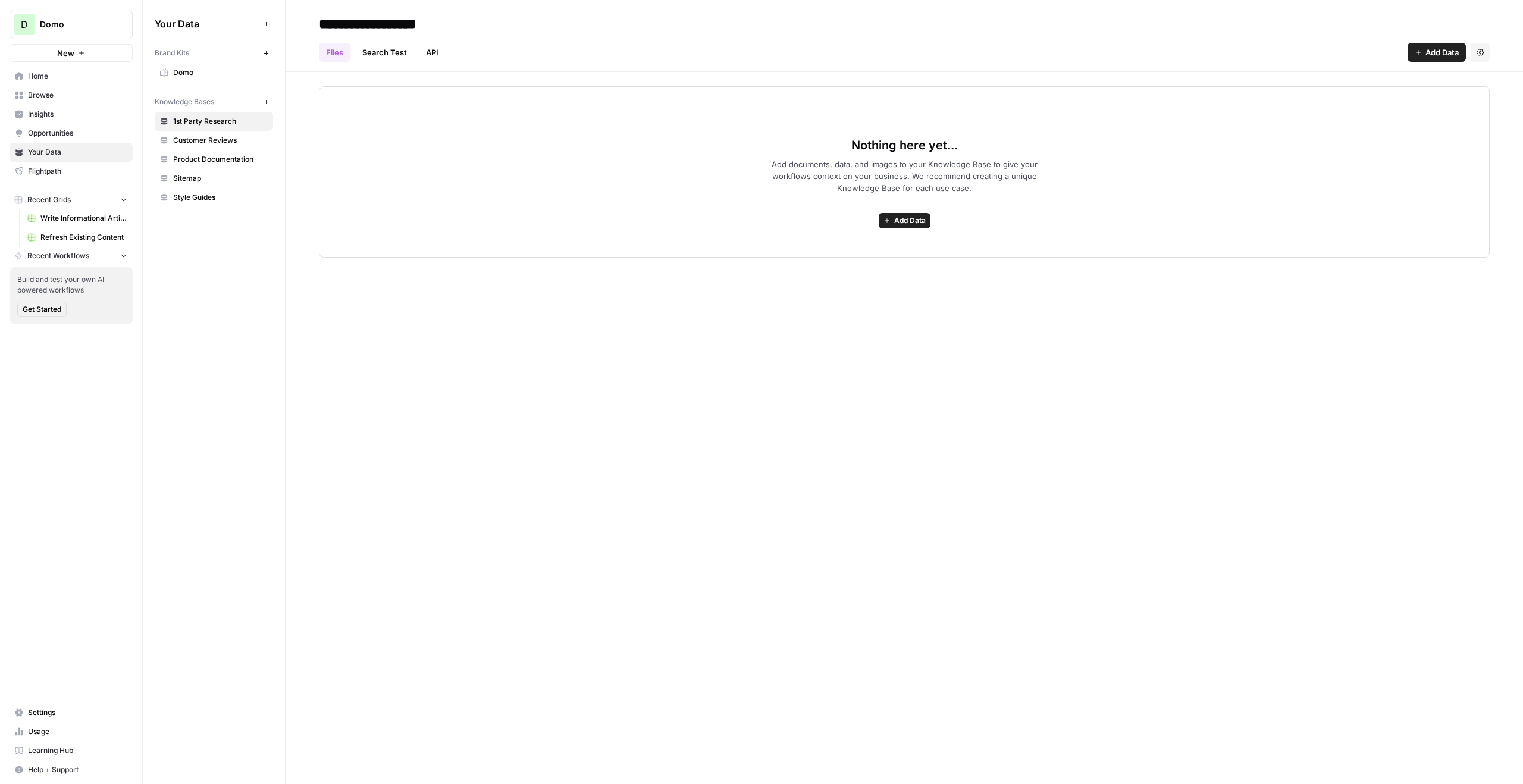
click at [165, 71] on icon at bounding box center [164, 72] width 9 height 9
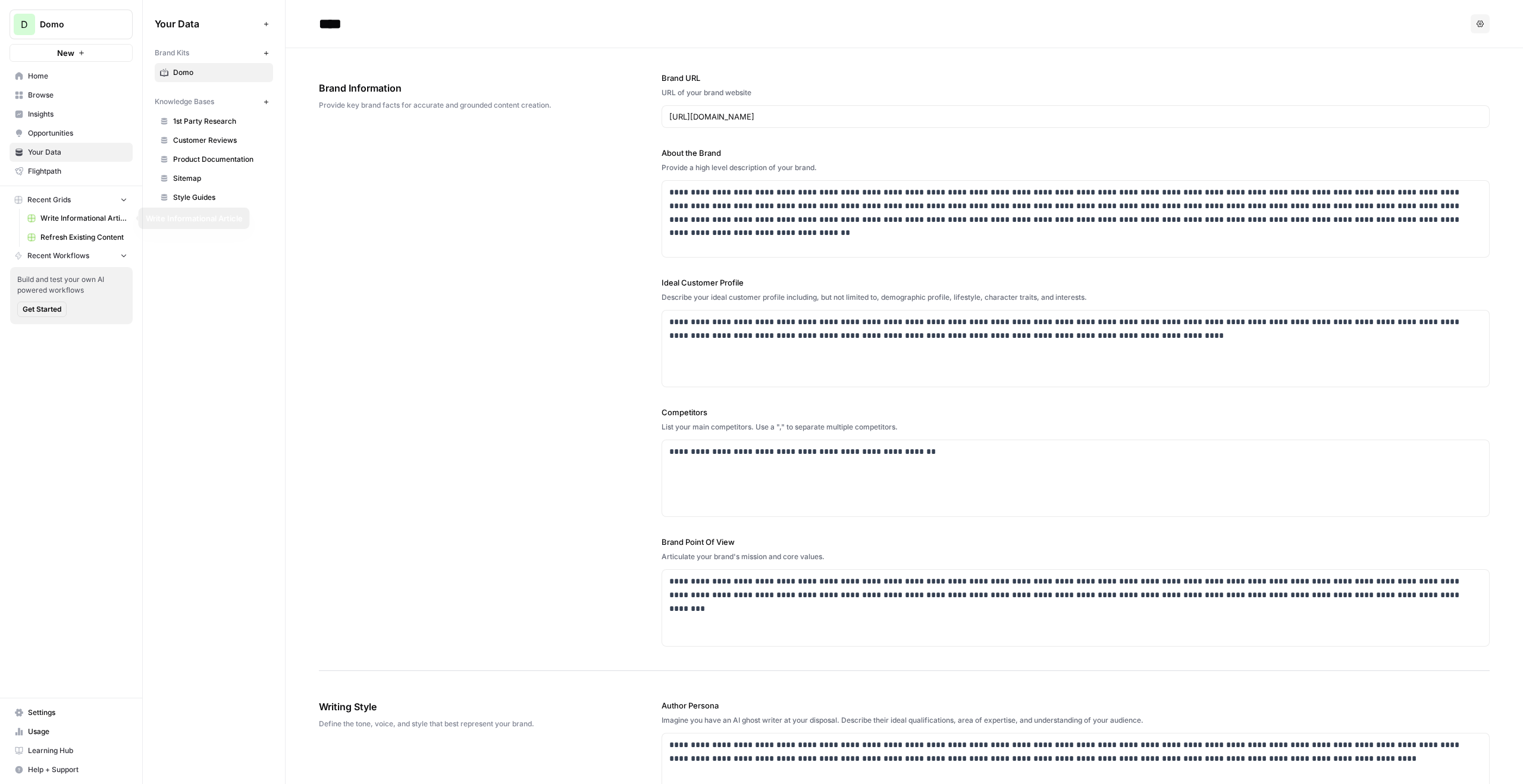
click at [73, 237] on span "Refresh Existing Content" at bounding box center [84, 237] width 87 height 11
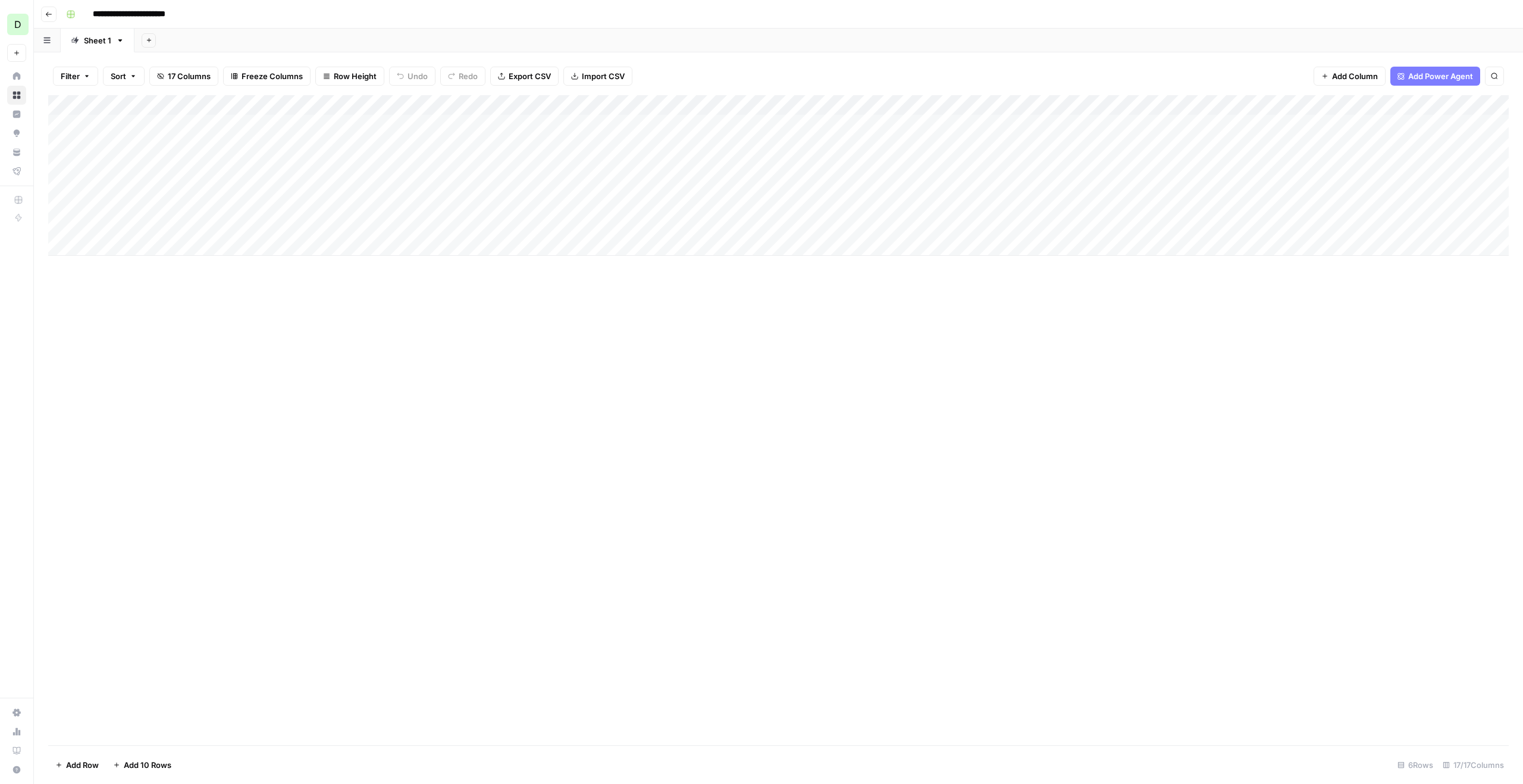
click at [149, 122] on div "Add Column" at bounding box center [778, 175] width 1460 height 160
click at [149, 122] on input "**********" at bounding box center [189, 128] width 190 height 14
type input "**********"
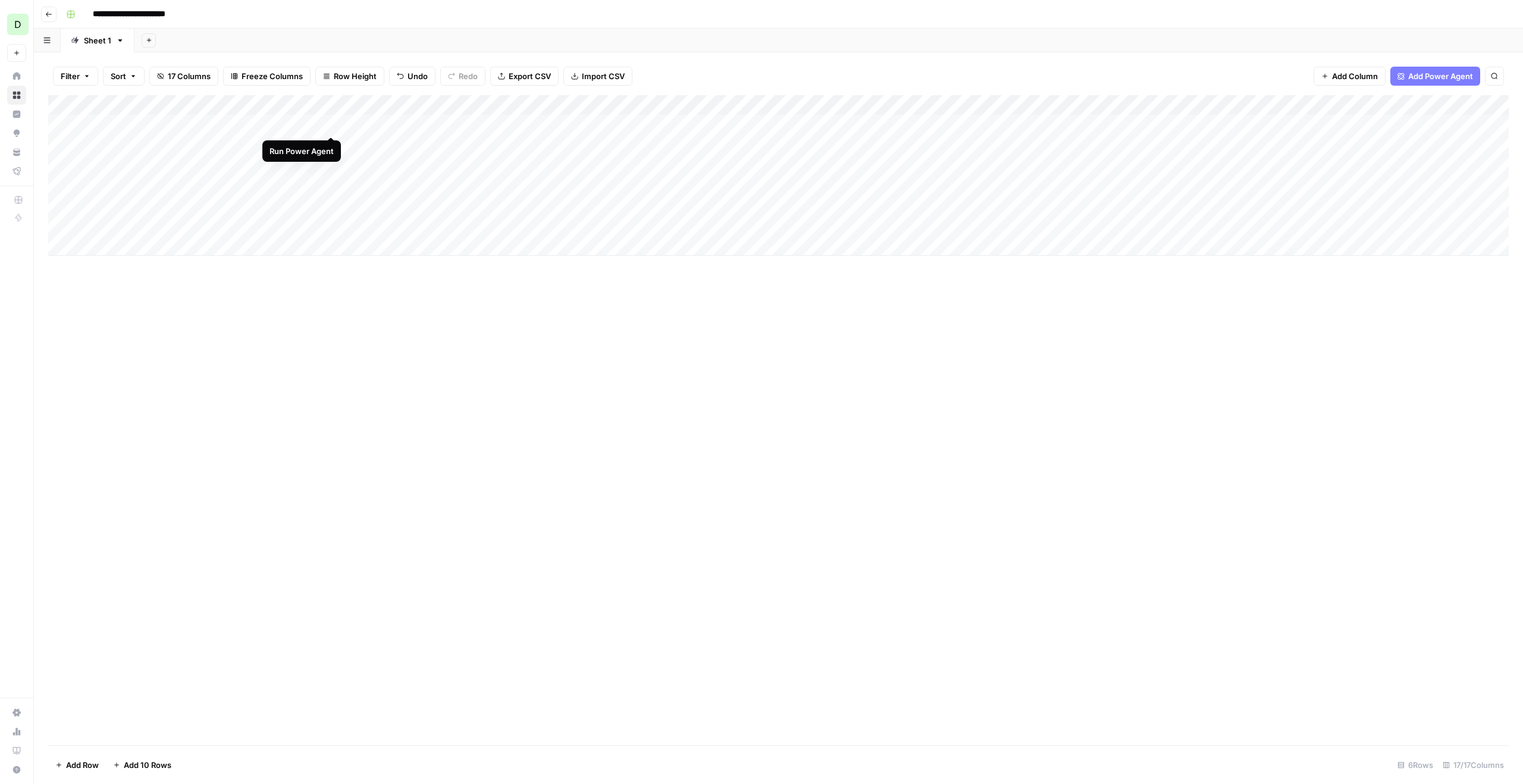
click at [329, 124] on div "Add Column" at bounding box center [778, 175] width 1460 height 160
drag, startPoint x: 864, startPoint y: 124, endPoint x: 923, endPoint y: 120, distance: 59.1
click at [864, 125] on div "Add Column" at bounding box center [778, 175] width 1460 height 160
click at [746, 126] on div "Add Column" at bounding box center [778, 175] width 1460 height 160
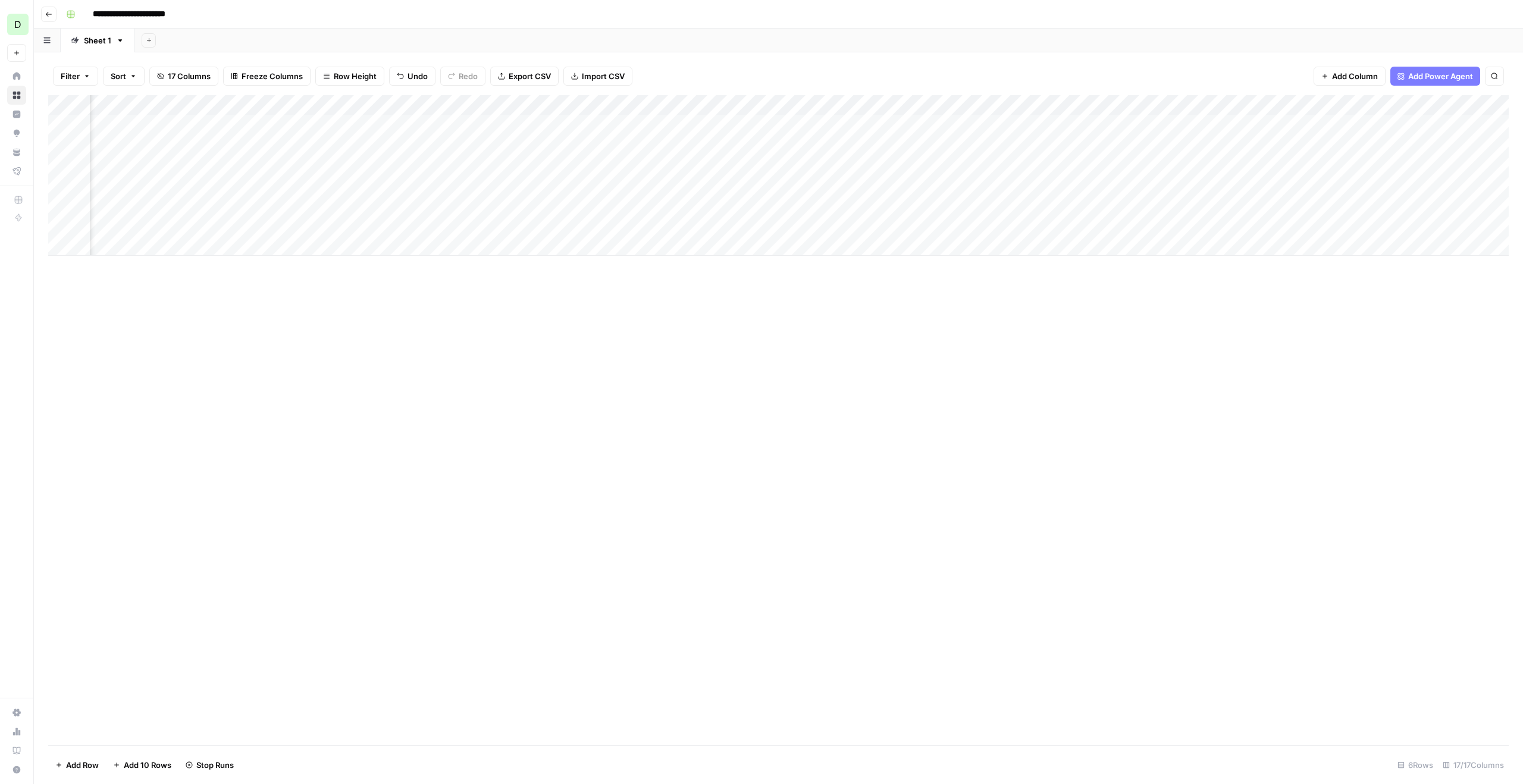
scroll to position [0, 588]
click at [872, 126] on div "Add Column" at bounding box center [778, 175] width 1460 height 160
click at [369, 124] on div "Add Column" at bounding box center [778, 175] width 1460 height 160
click at [389, 126] on div "Add Column" at bounding box center [778, 175] width 1460 height 160
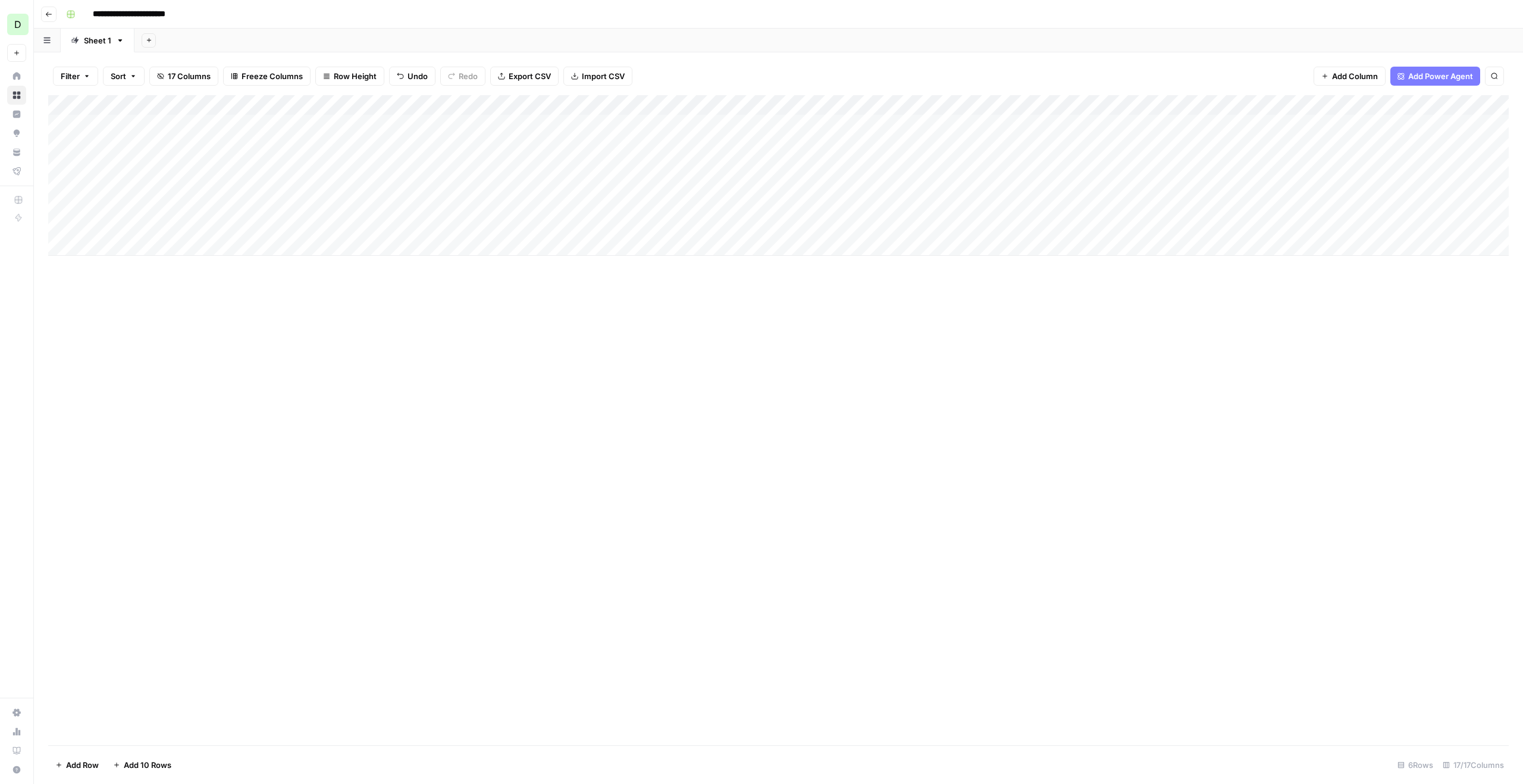
click at [494, 156] on div "Add Column" at bounding box center [778, 175] width 1460 height 160
click at [158, 121] on div "Add Column" at bounding box center [778, 175] width 1460 height 160
click at [421, 149] on div "Add Column" at bounding box center [778, 175] width 1460 height 160
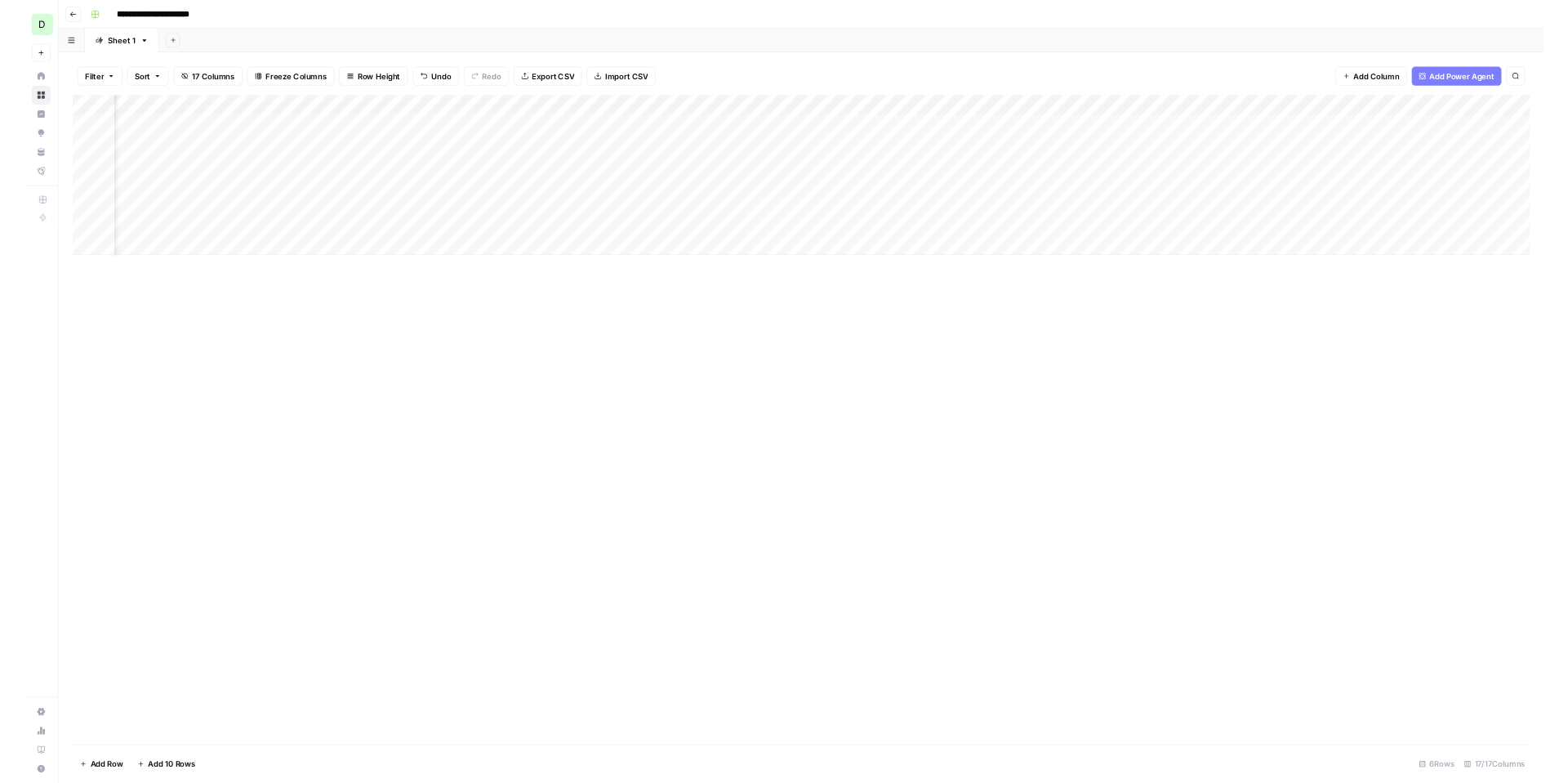
scroll to position [0, 854]
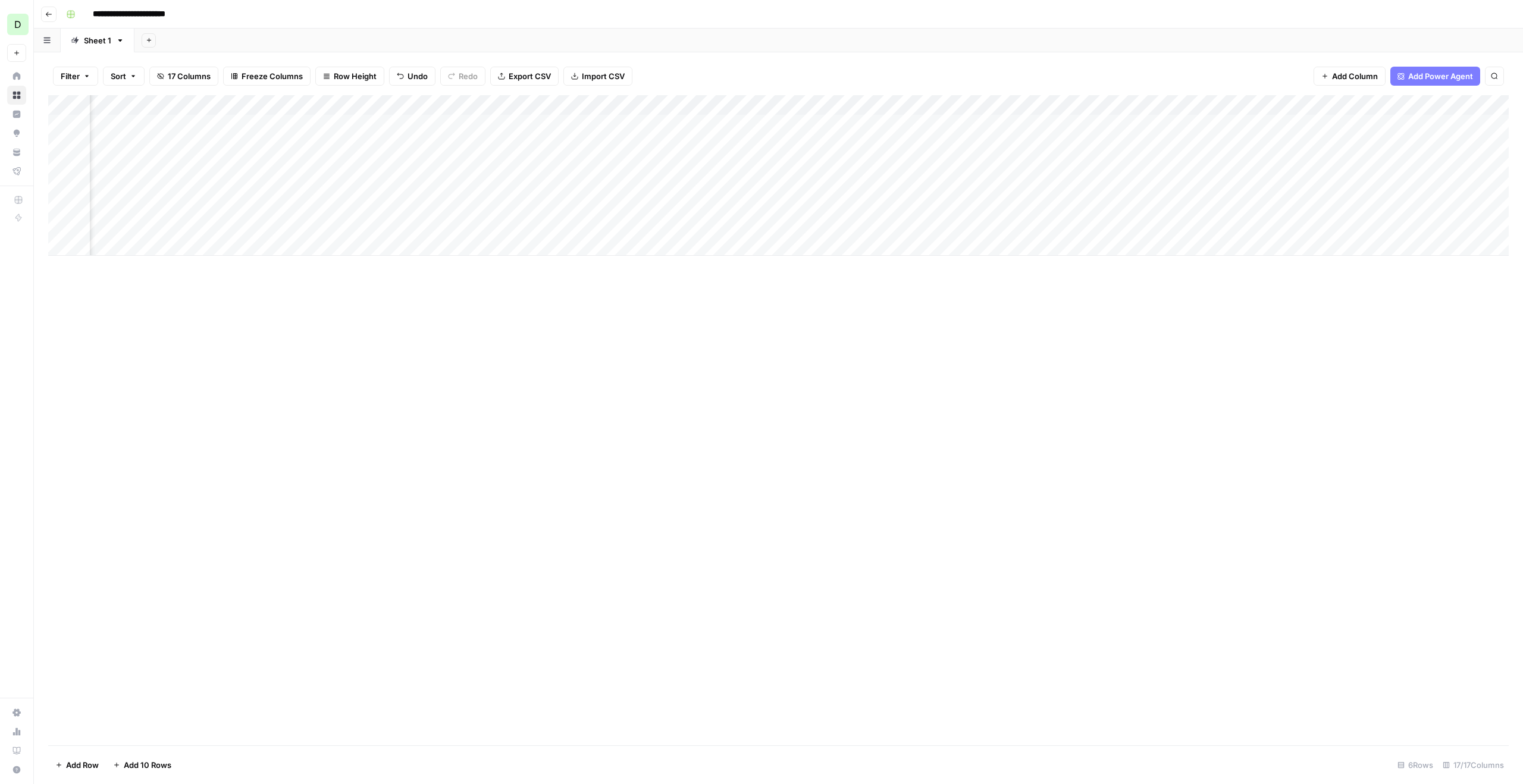
click at [1255, 126] on div "Add Column" at bounding box center [778, 175] width 1460 height 160
